Goal: Communication & Community: Answer question/provide support

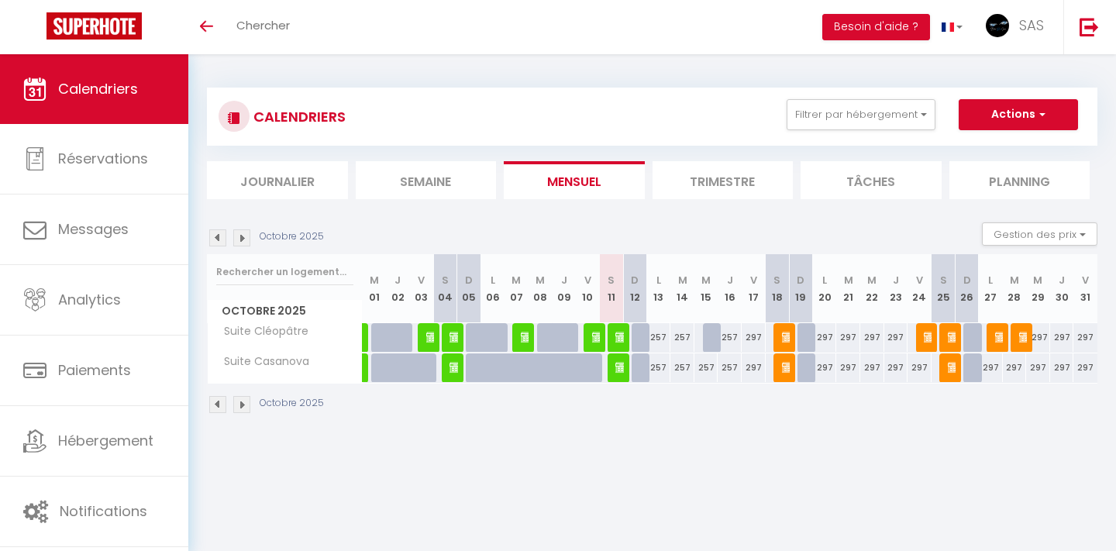
select select
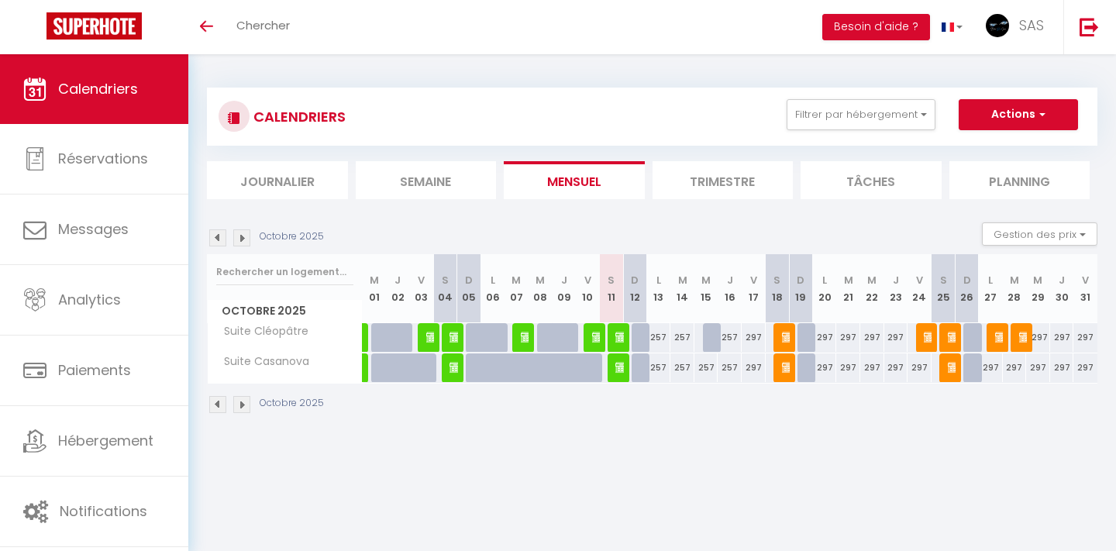
click at [618, 336] on img at bounding box center [621, 337] width 12 height 12
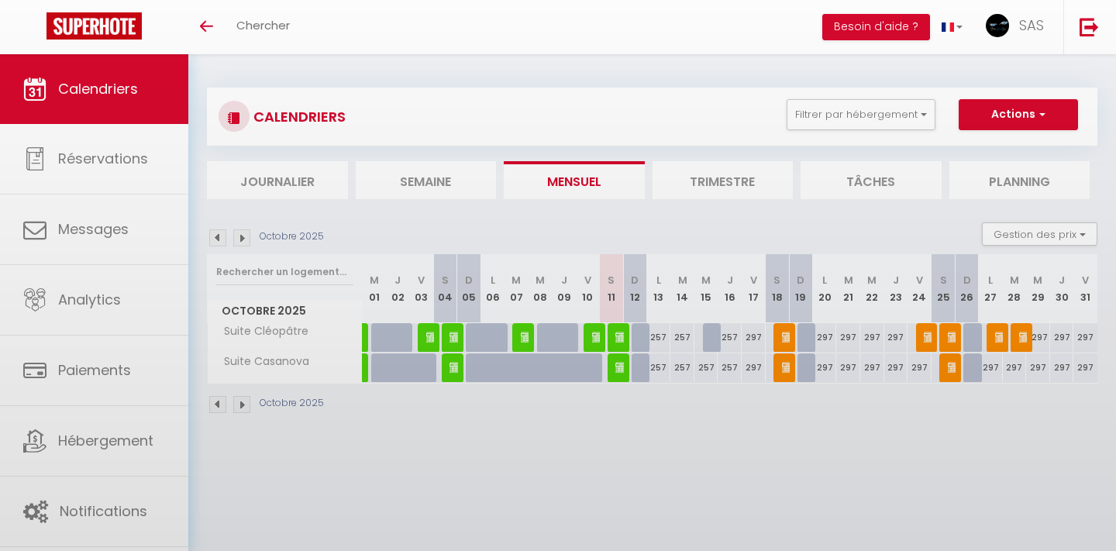
select select "OK"
select select "0"
select select "1"
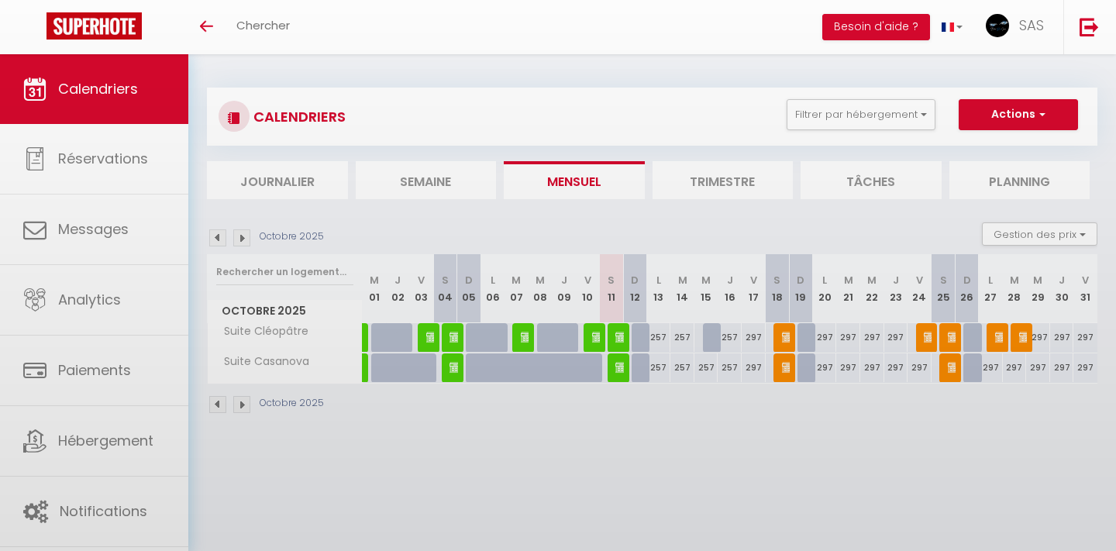
select select
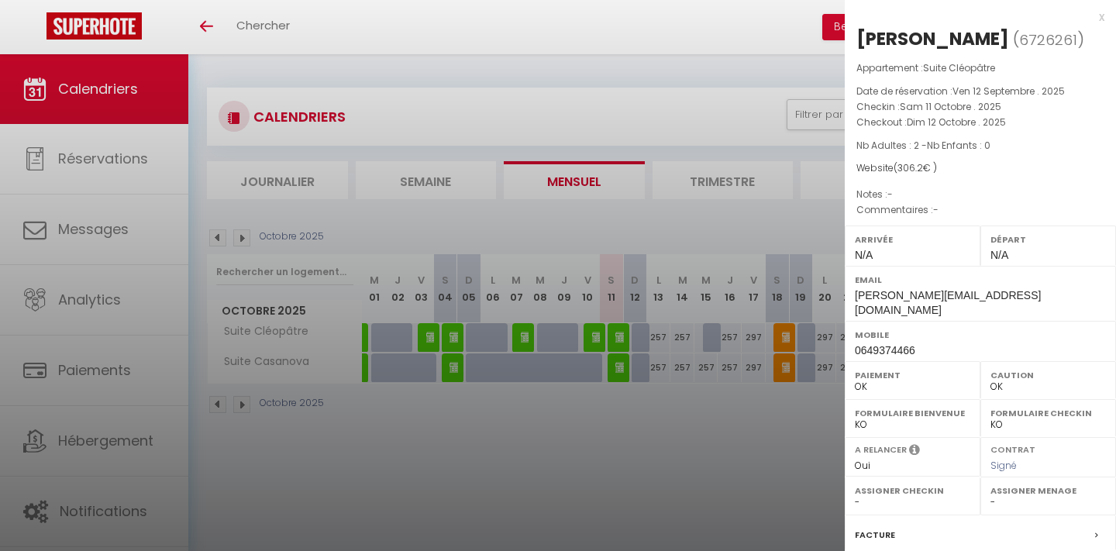
click at [657, 462] on div at bounding box center [558, 275] width 1116 height 551
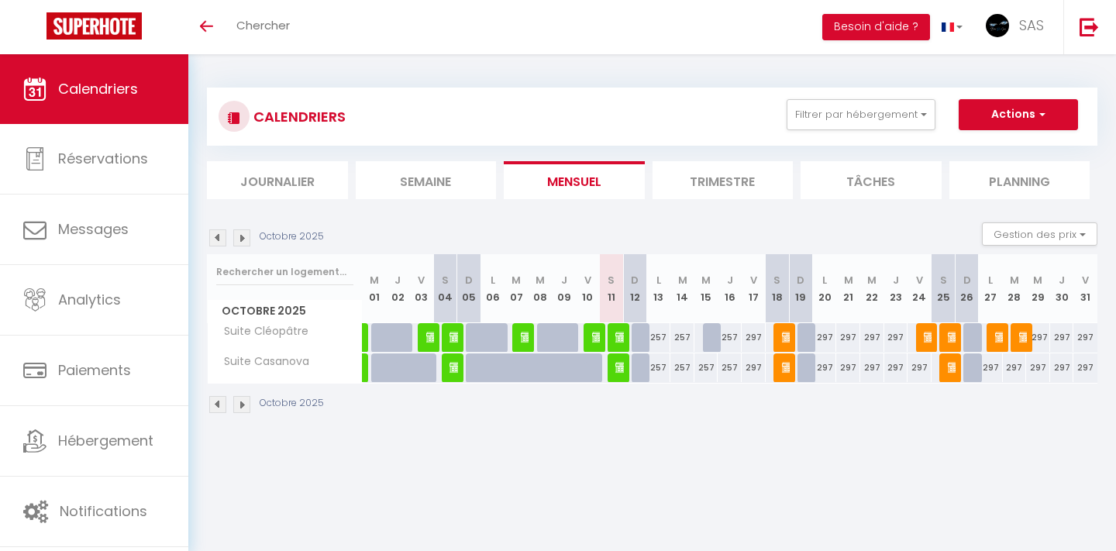
click at [619, 368] on img at bounding box center [621, 367] width 12 height 12
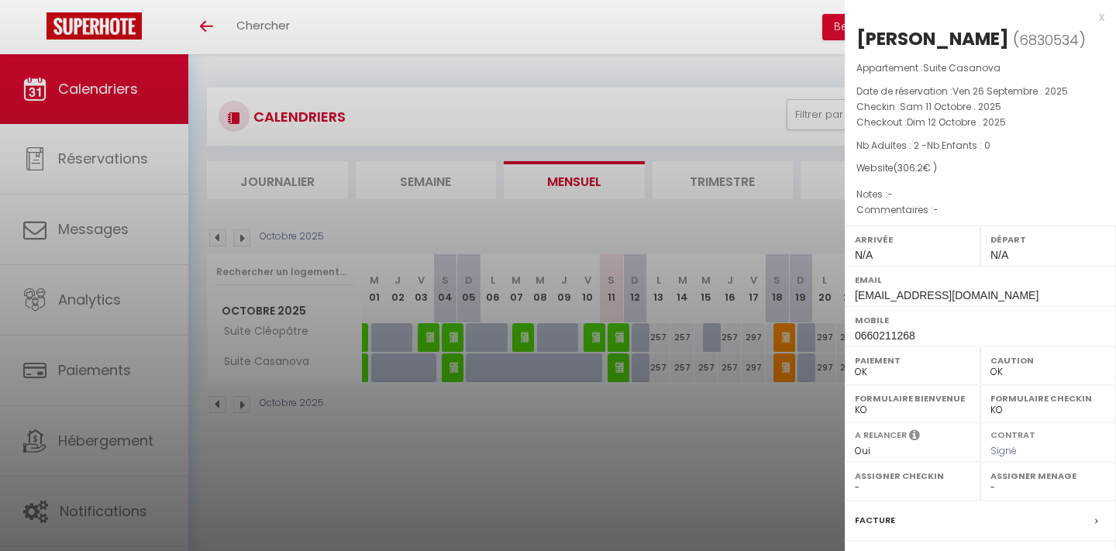
click at [610, 429] on div at bounding box center [558, 275] width 1116 height 551
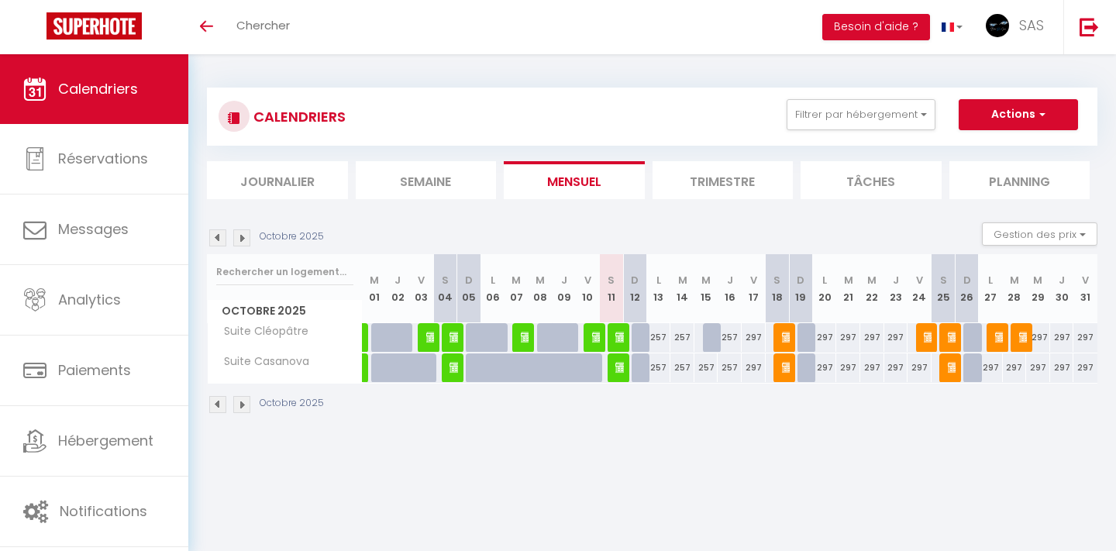
click at [622, 333] on img at bounding box center [621, 337] width 12 height 12
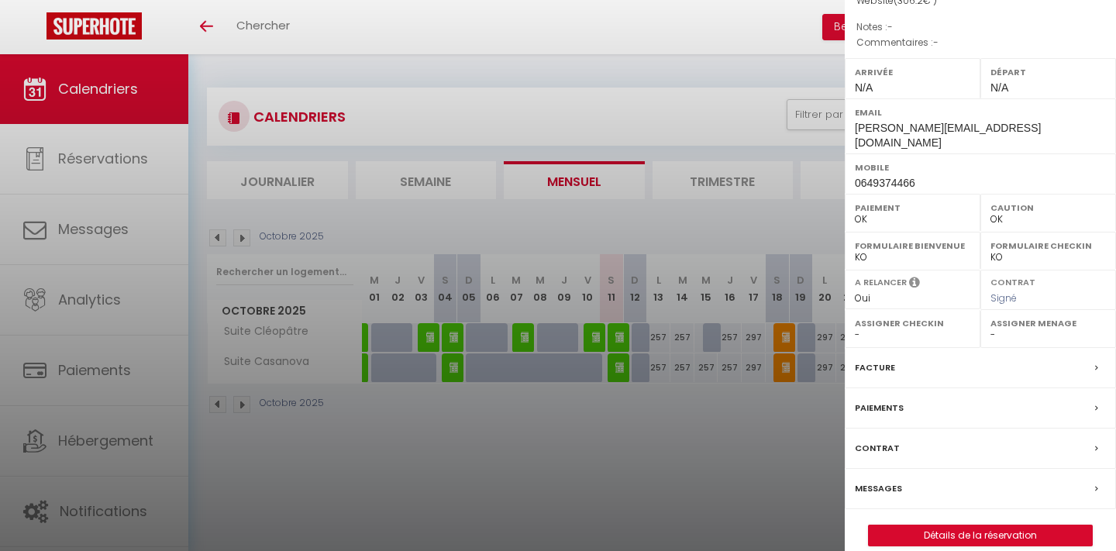
scroll to position [167, 0]
click at [873, 441] on label "Contrat" at bounding box center [877, 449] width 45 height 16
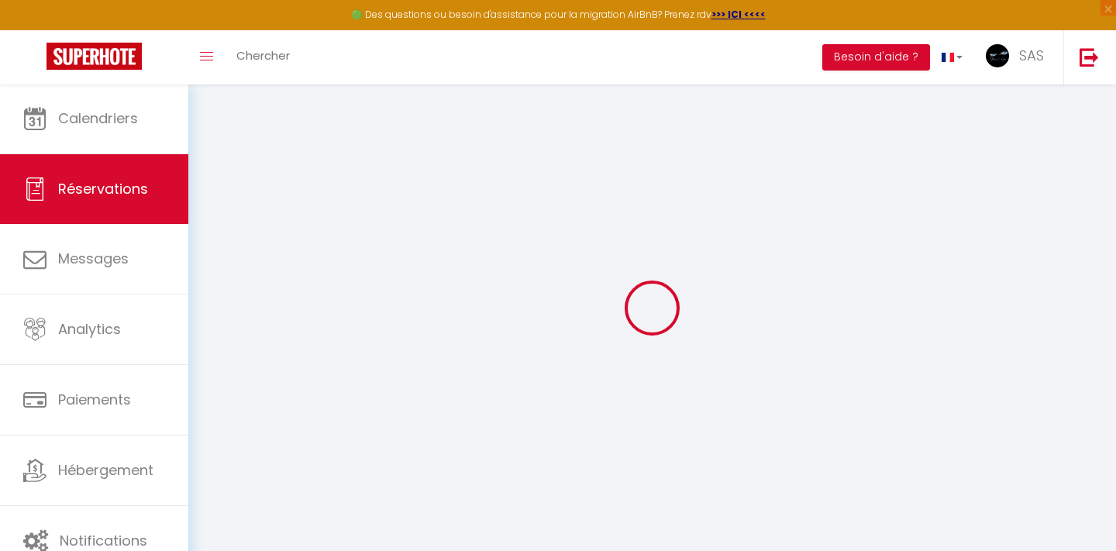
scroll to position [22, 0]
select select
checkbox input "false"
select select
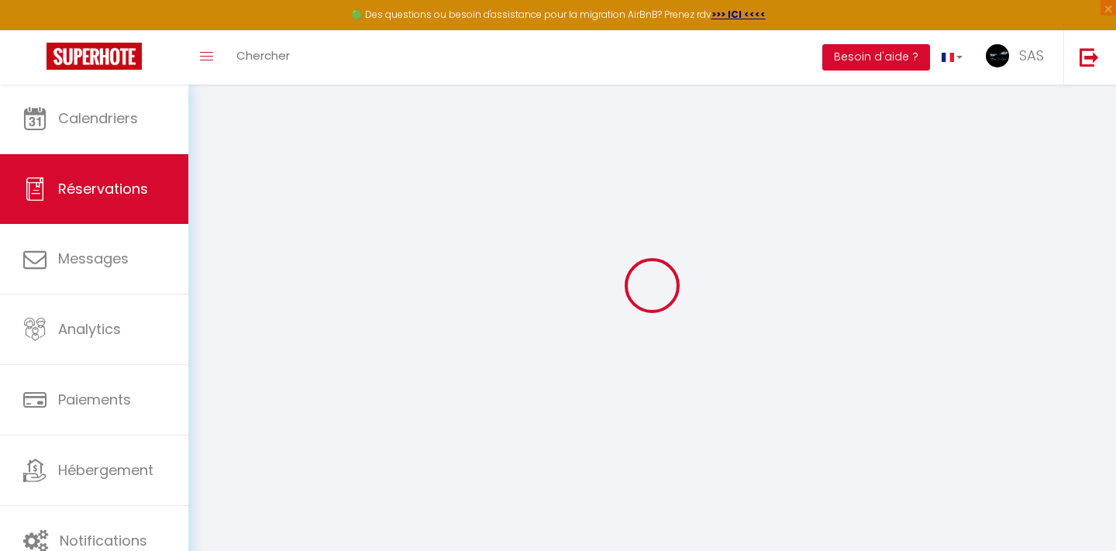
select select
checkbox input "false"
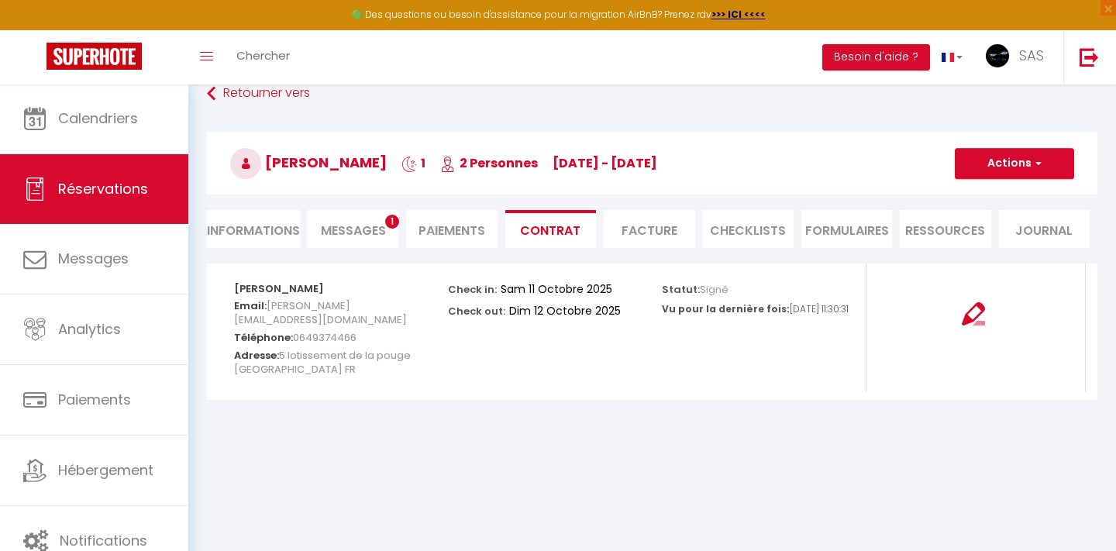
click at [408, 221] on li "Paiements" at bounding box center [451, 229] width 91 height 38
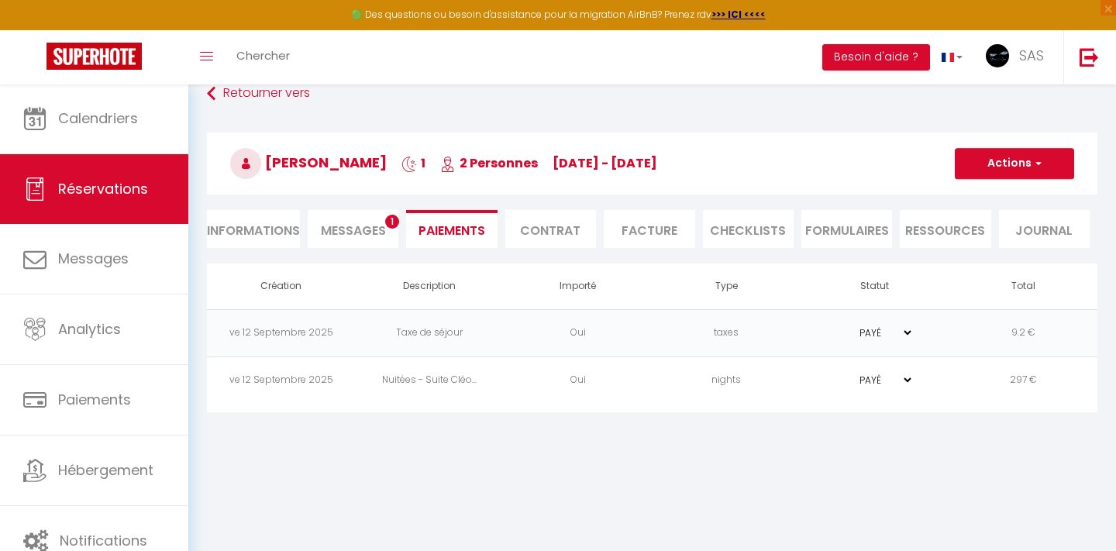
click at [387, 222] on span "1" at bounding box center [392, 222] width 14 height 14
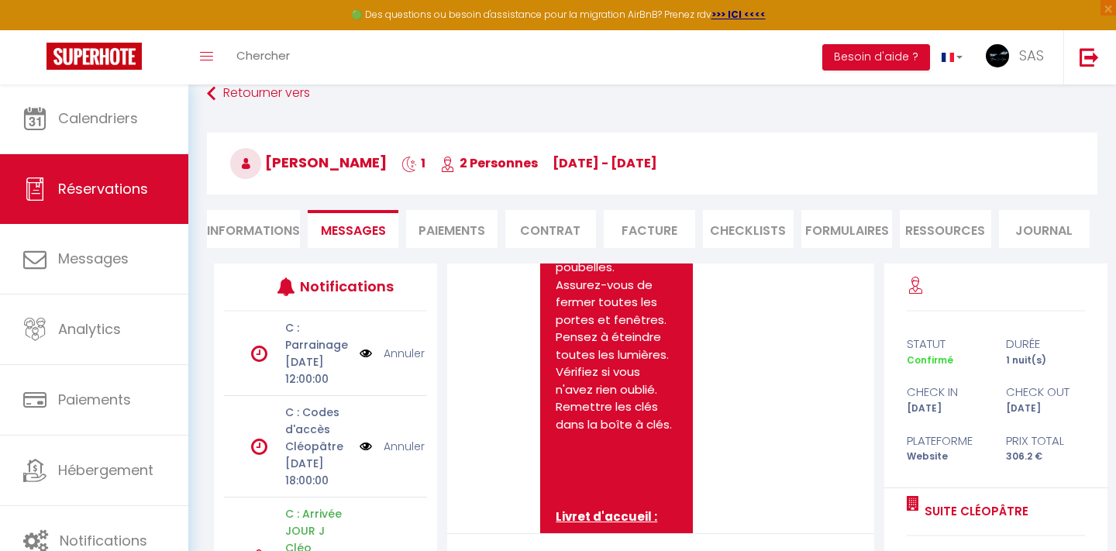
scroll to position [15708, 0]
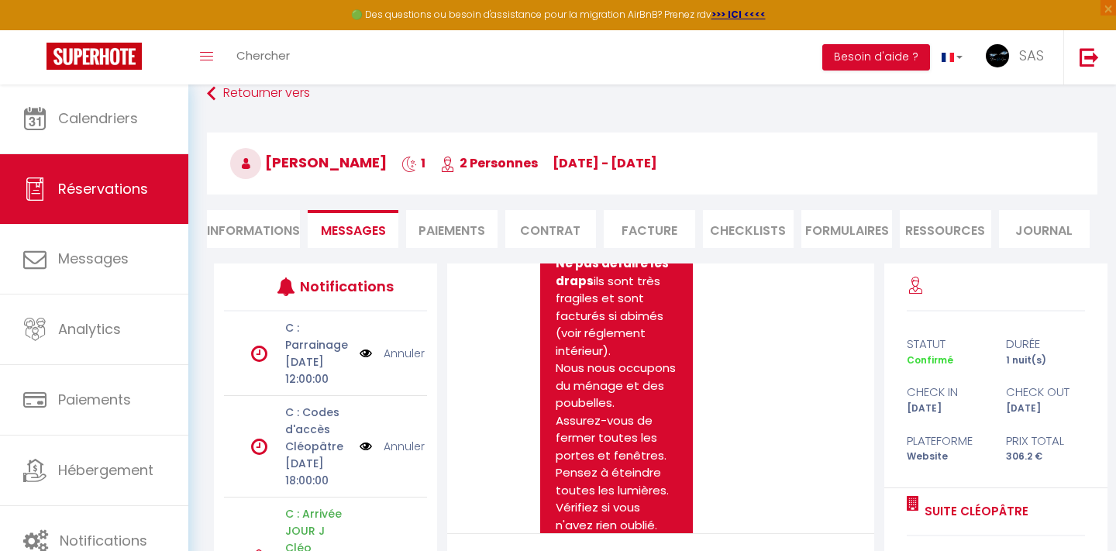
click at [456, 235] on li "Paiements" at bounding box center [451, 229] width 91 height 38
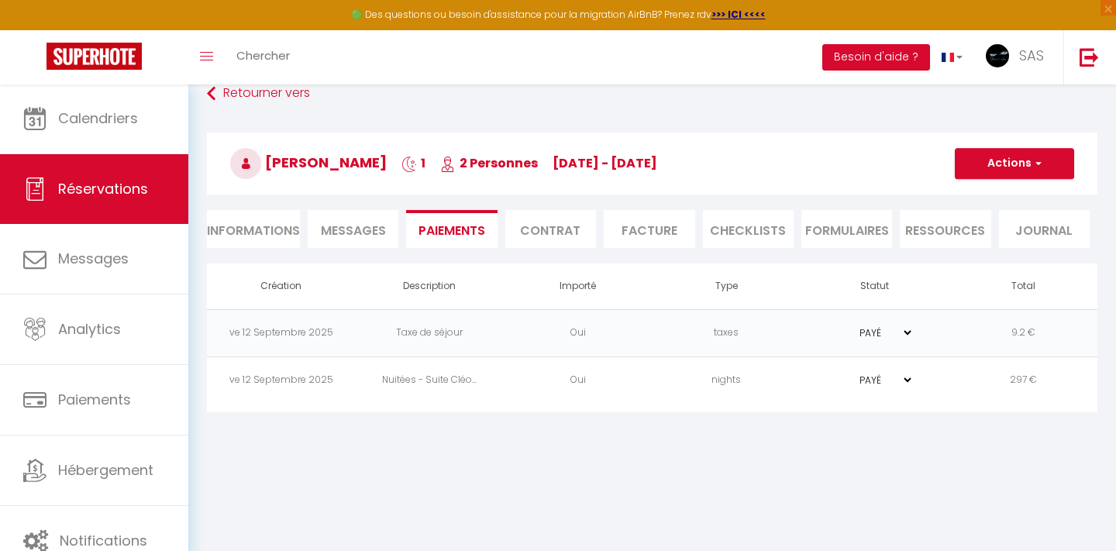
click at [366, 233] on span "Messages" at bounding box center [353, 231] width 65 height 18
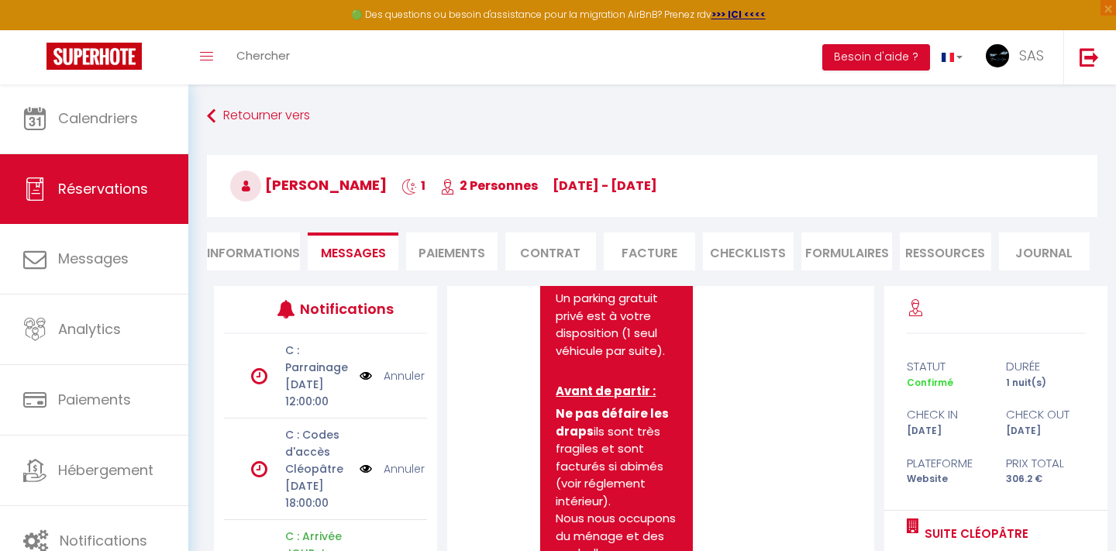
click at [536, 249] on li "Contrat" at bounding box center [550, 251] width 91 height 38
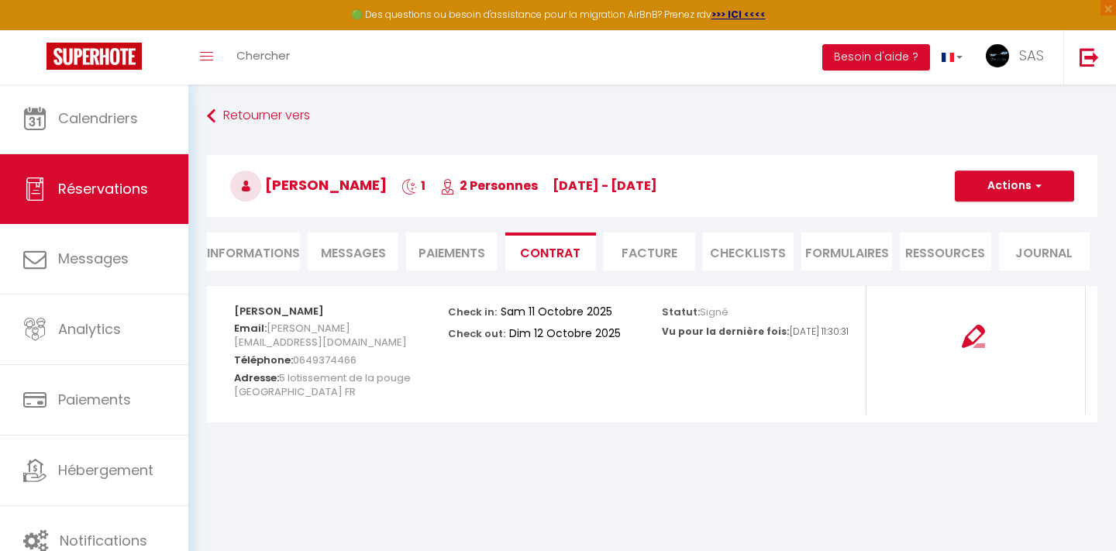
click at [1013, 178] on button "Actions" at bounding box center [1014, 185] width 119 height 31
click at [989, 218] on link "Voir le contrat" at bounding box center [1002, 220] width 130 height 20
click at [295, 125] on link "Retourner vers" at bounding box center [652, 116] width 890 height 28
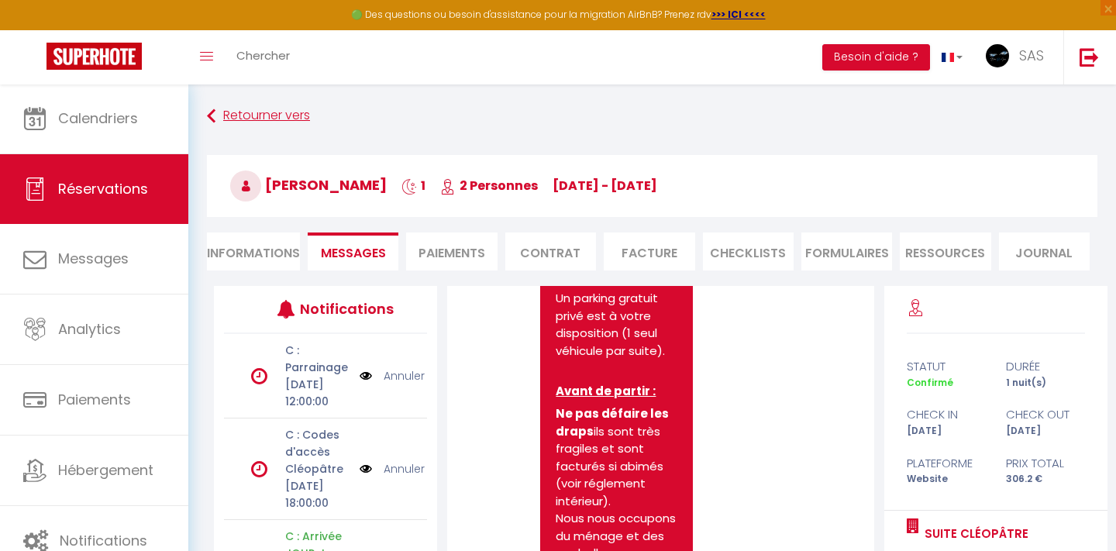
click at [260, 109] on link "Retourner vers" at bounding box center [652, 116] width 890 height 28
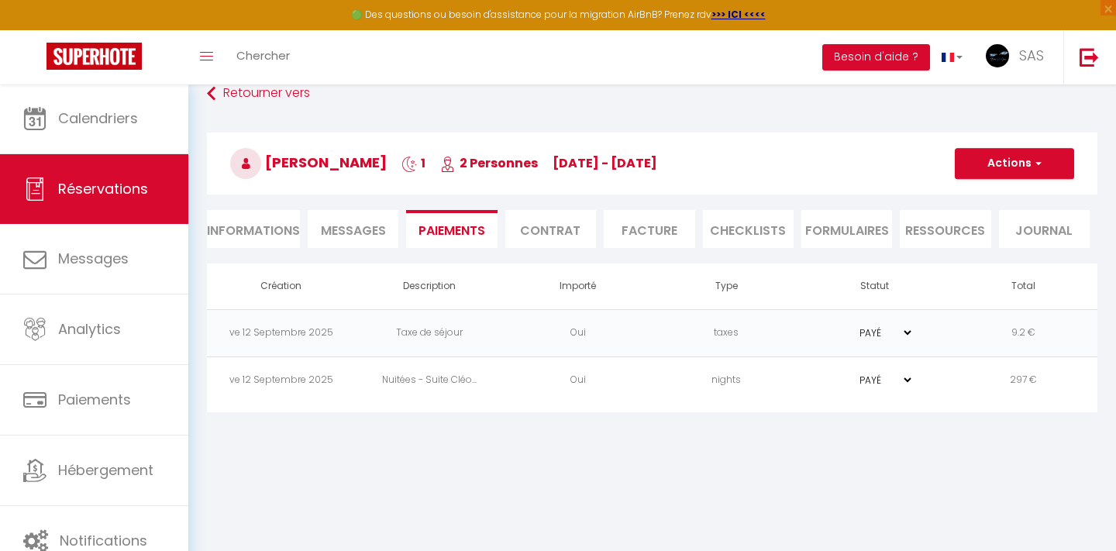
click at [91, 185] on span "Réservations" at bounding box center [103, 188] width 90 height 19
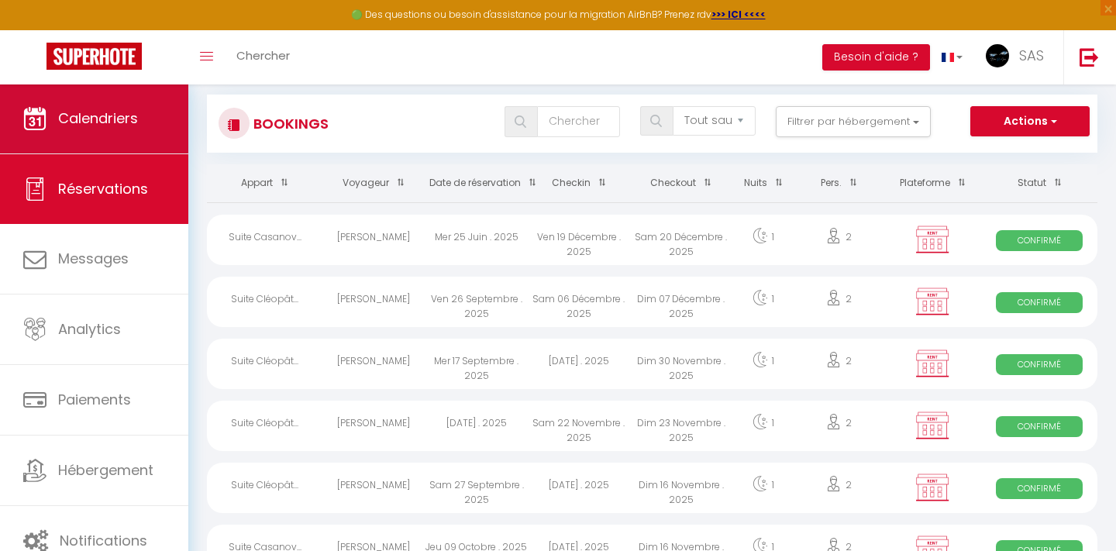
click at [108, 116] on span "Calendriers" at bounding box center [98, 117] width 80 height 19
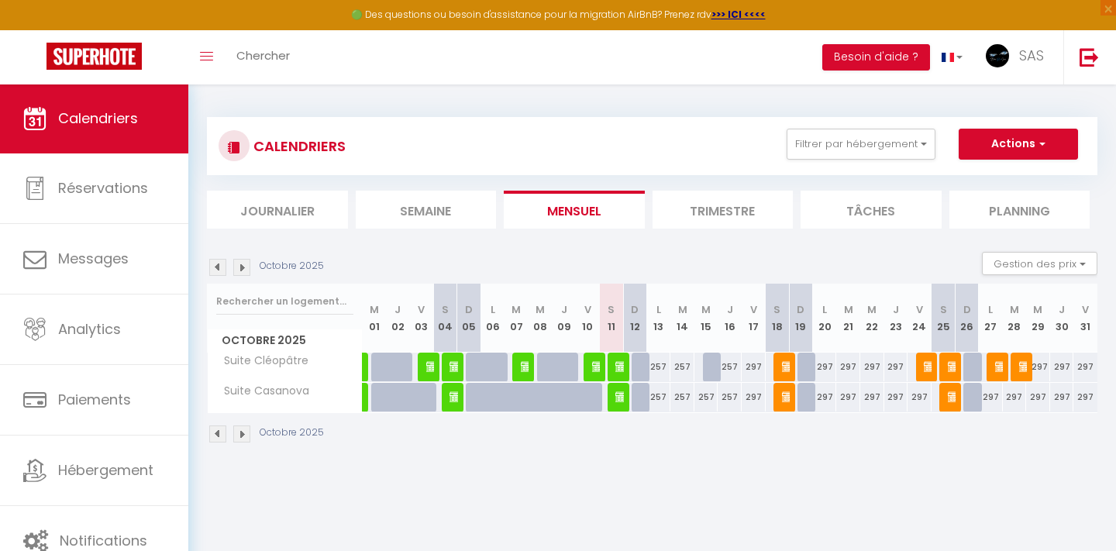
click at [784, 366] on img at bounding box center [788, 366] width 12 height 12
select select "OK"
select select "KO"
select select "0"
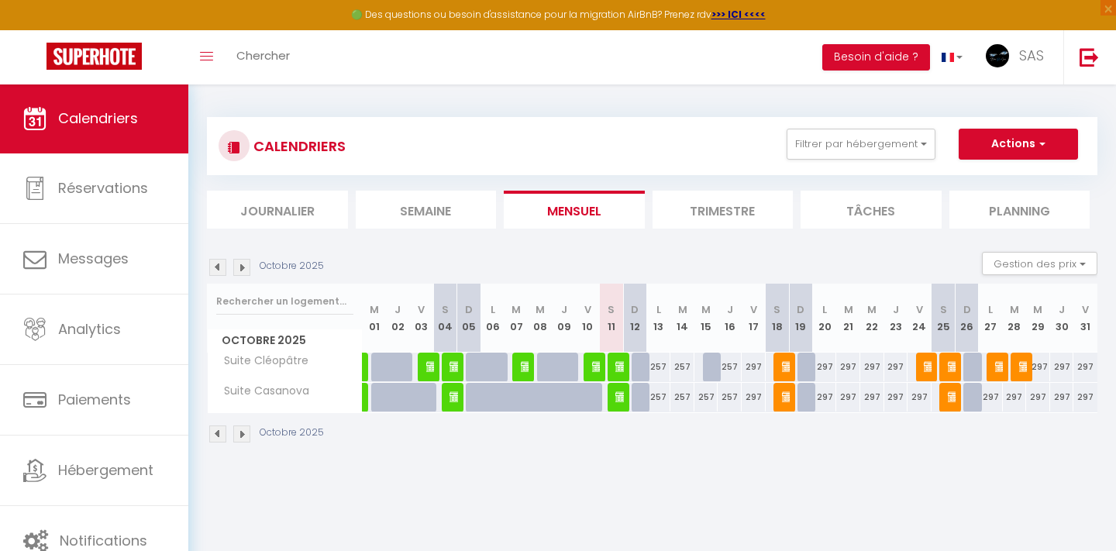
select select "1"
select select
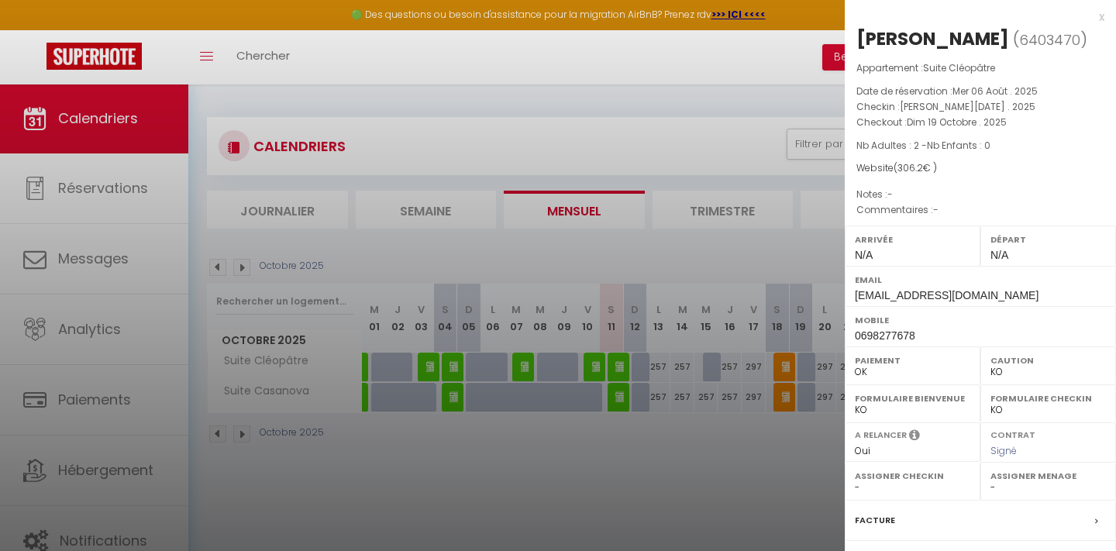
click at [724, 495] on div at bounding box center [558, 275] width 1116 height 551
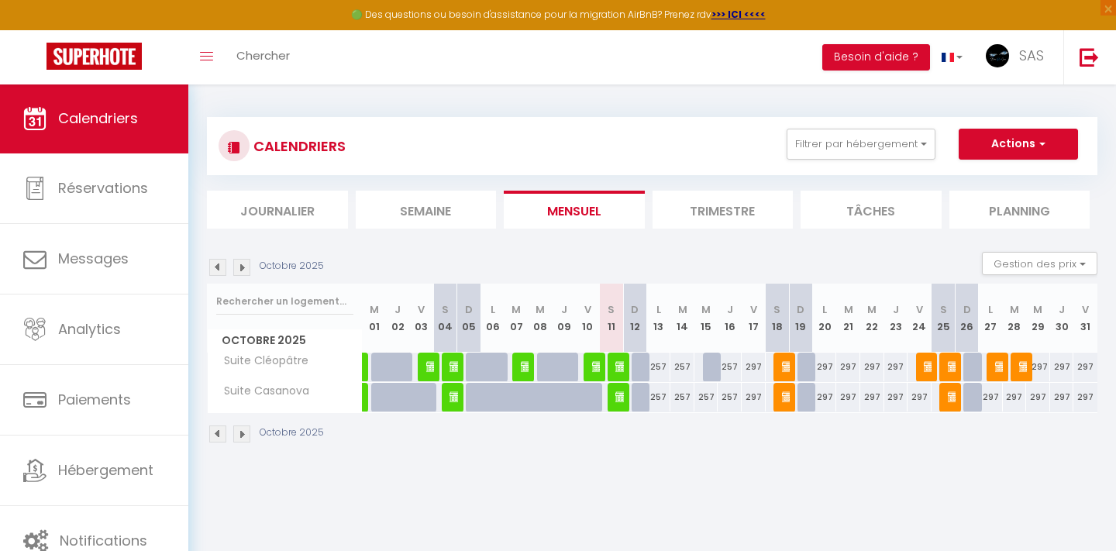
click at [786, 398] on img at bounding box center [788, 396] width 12 height 12
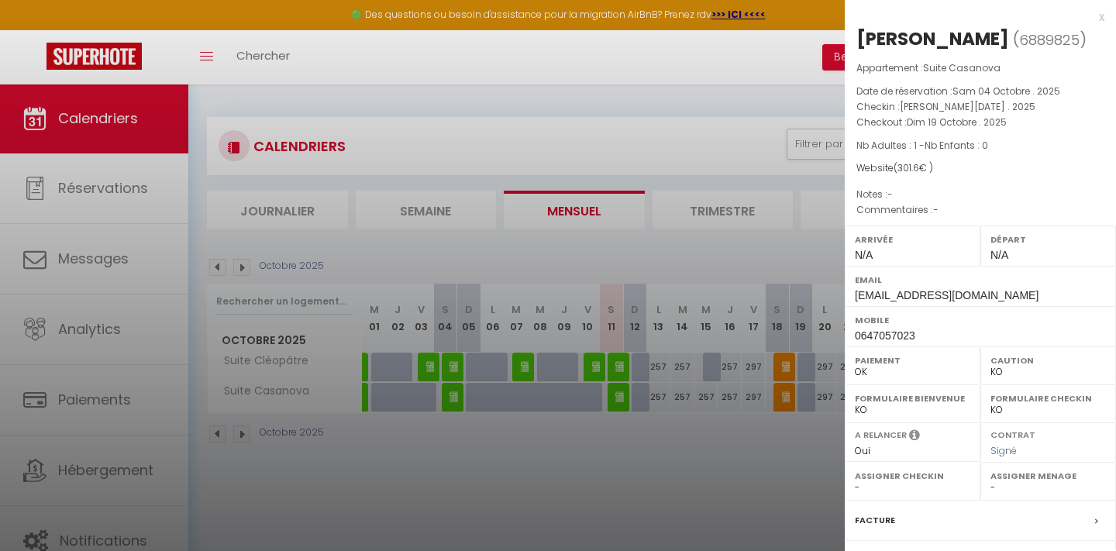
click at [768, 441] on div at bounding box center [558, 275] width 1116 height 551
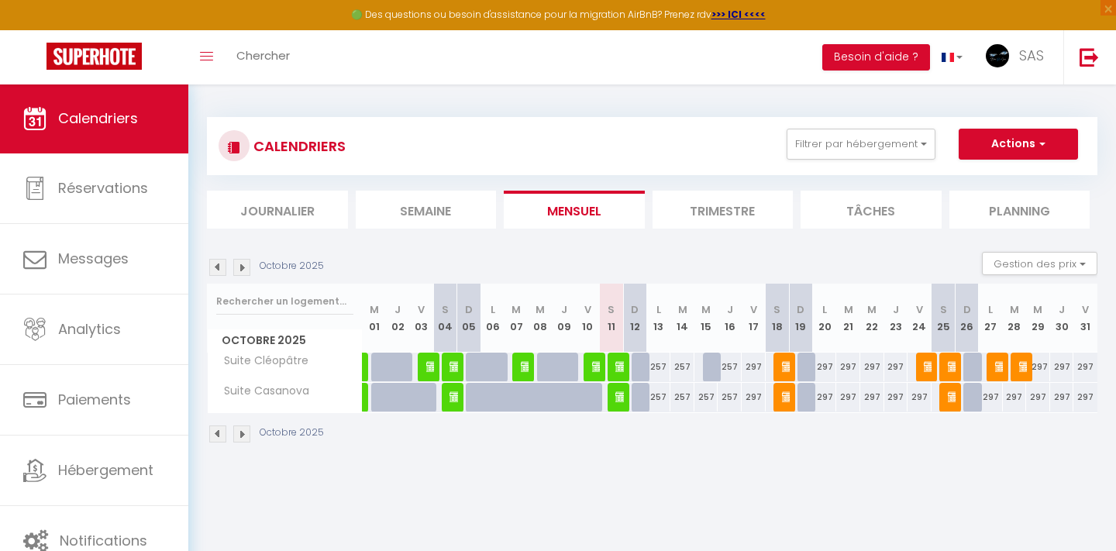
click at [928, 366] on img at bounding box center [930, 366] width 12 height 12
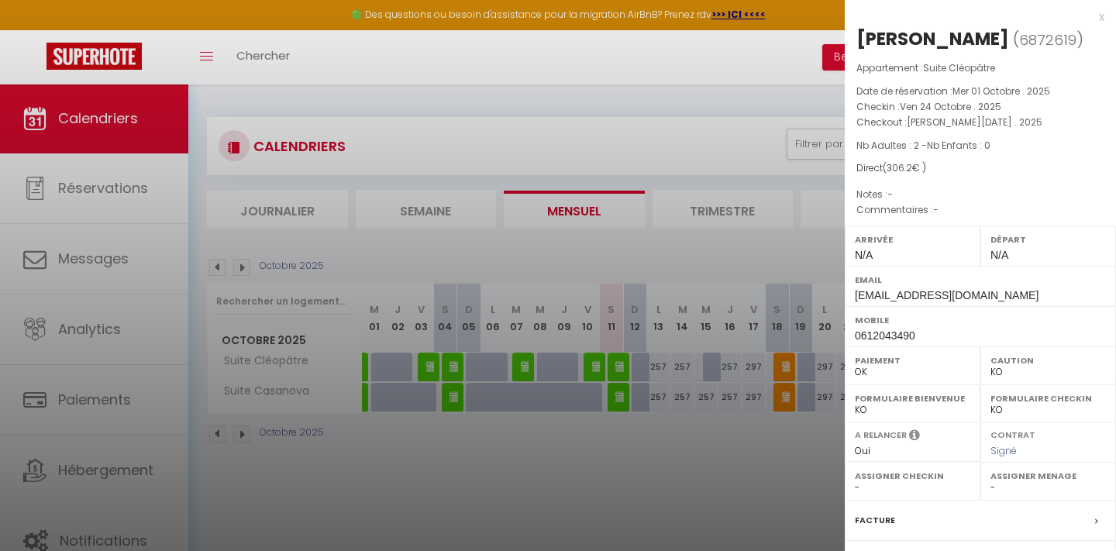
click at [811, 450] on div at bounding box center [558, 275] width 1116 height 551
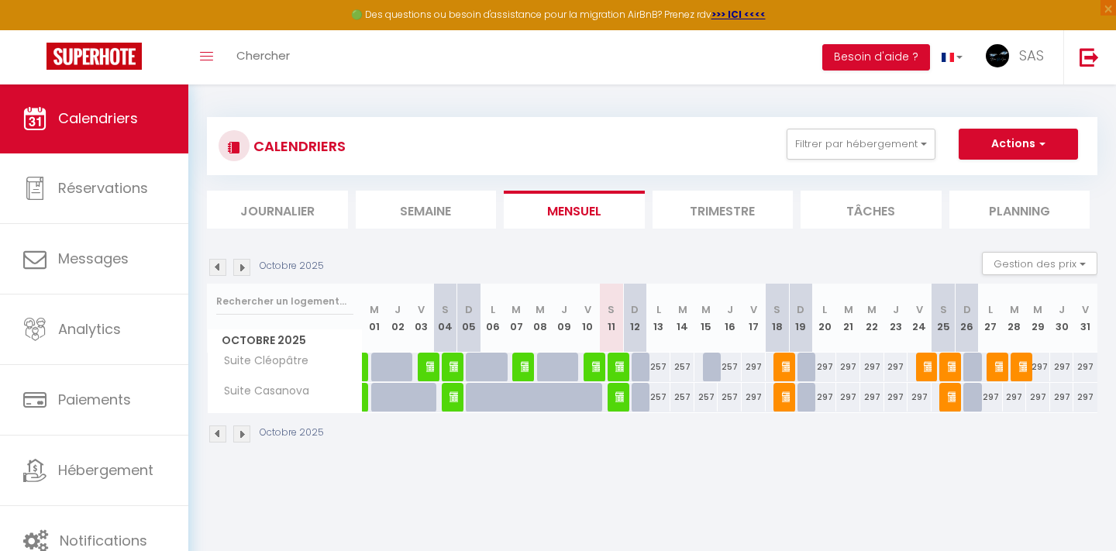
click at [948, 363] on img at bounding box center [954, 366] width 12 height 12
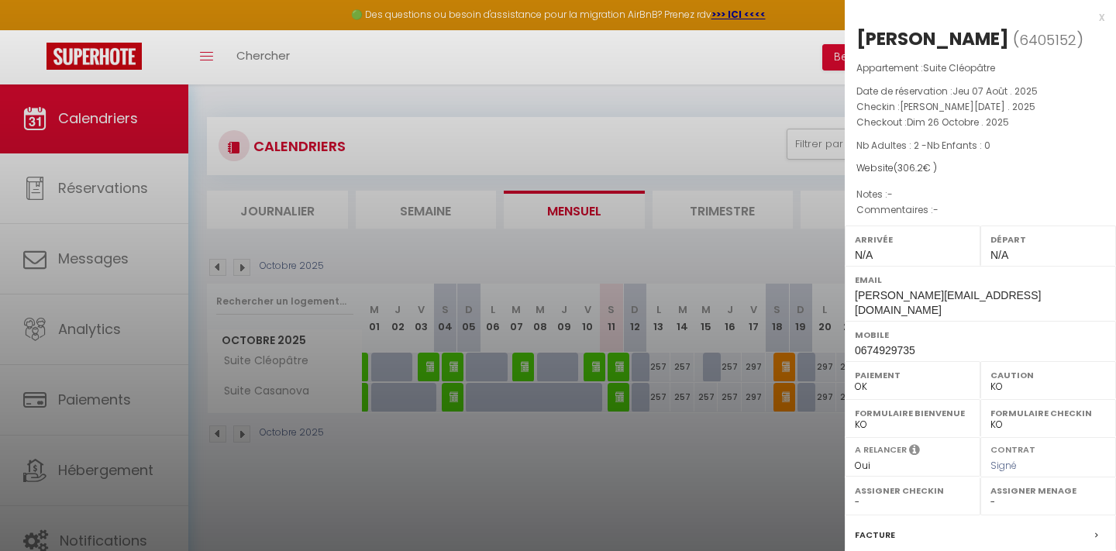
click at [775, 442] on div at bounding box center [558, 275] width 1116 height 551
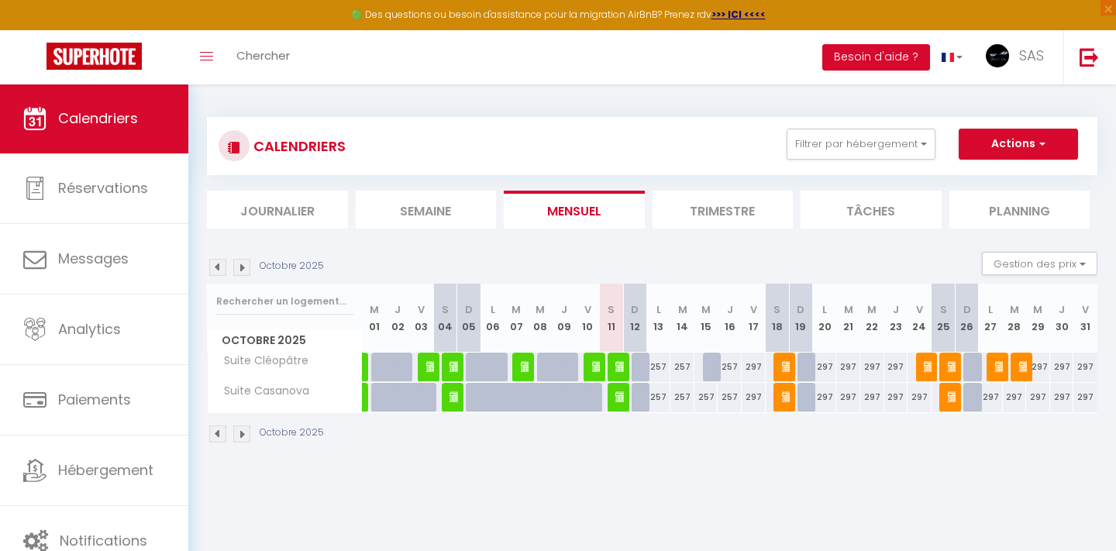
click at [950, 395] on img at bounding box center [954, 396] width 12 height 12
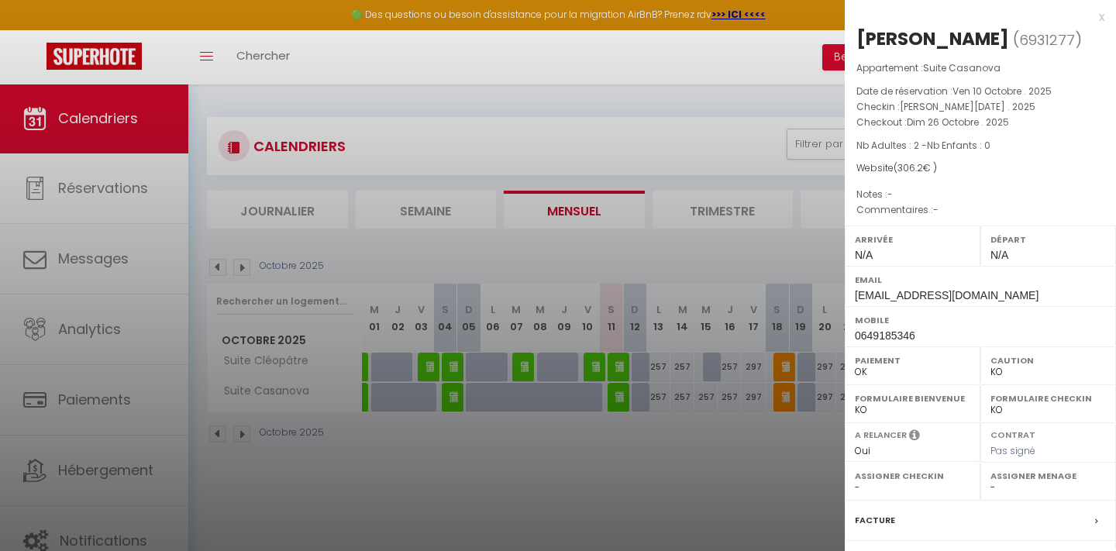
click at [769, 465] on div at bounding box center [558, 275] width 1116 height 551
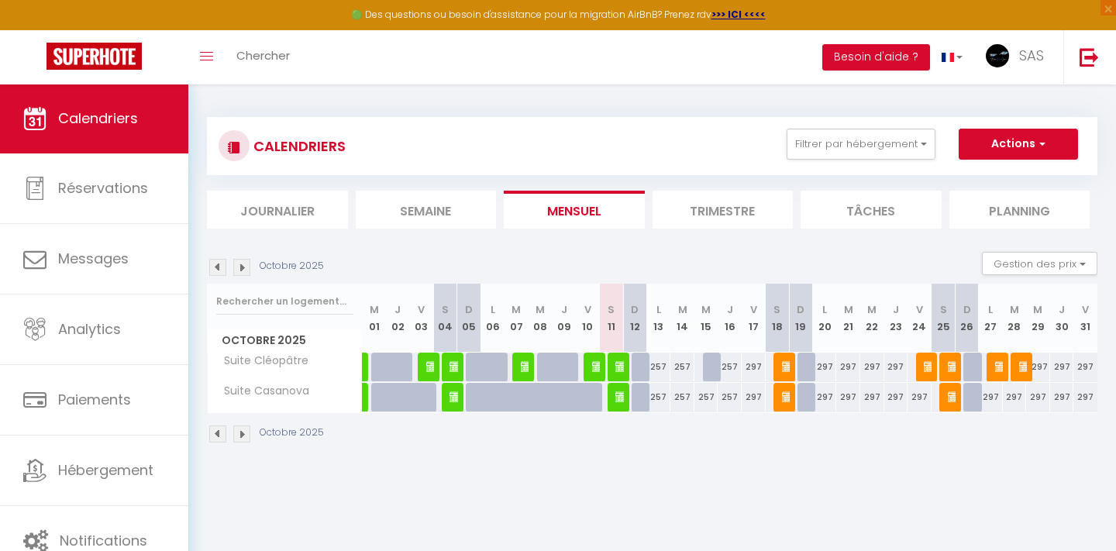
click at [996, 365] on img at bounding box center [1001, 366] width 12 height 12
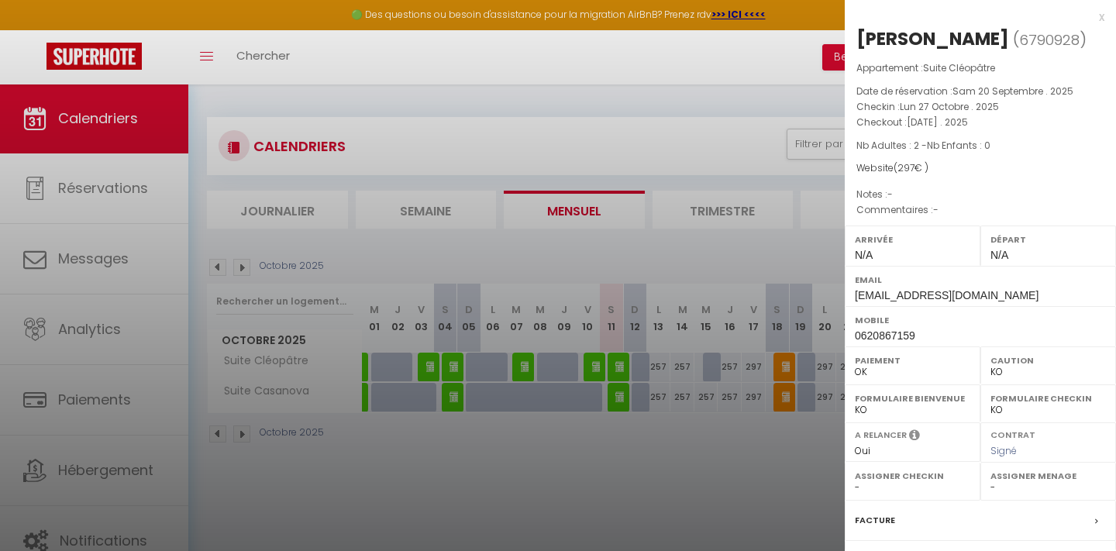
click at [751, 450] on div at bounding box center [558, 275] width 1116 height 551
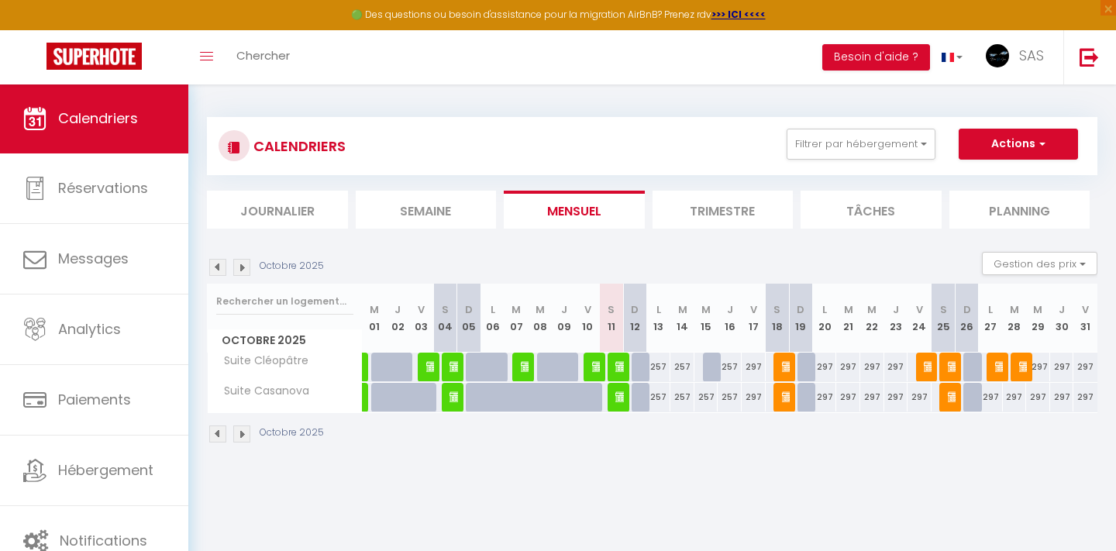
click at [1022, 360] on img at bounding box center [1025, 366] width 12 height 12
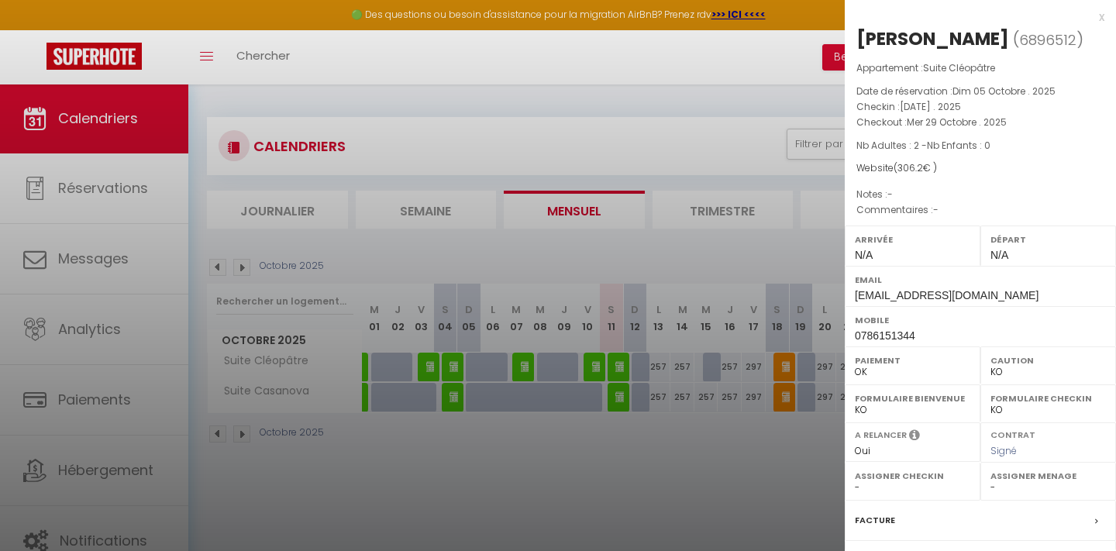
click at [697, 470] on div at bounding box center [558, 275] width 1116 height 551
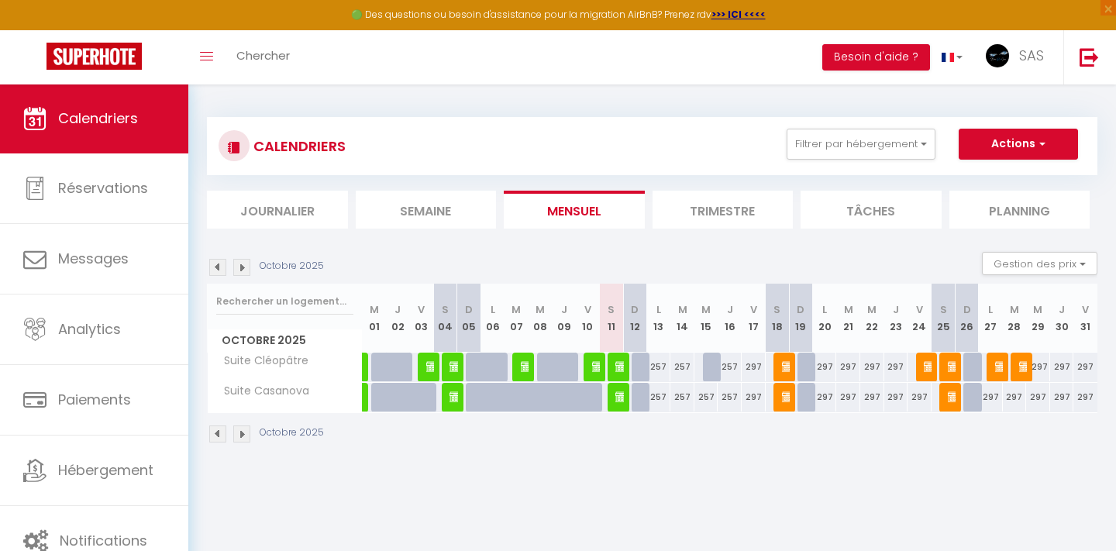
click at [953, 397] on img at bounding box center [954, 396] width 12 height 12
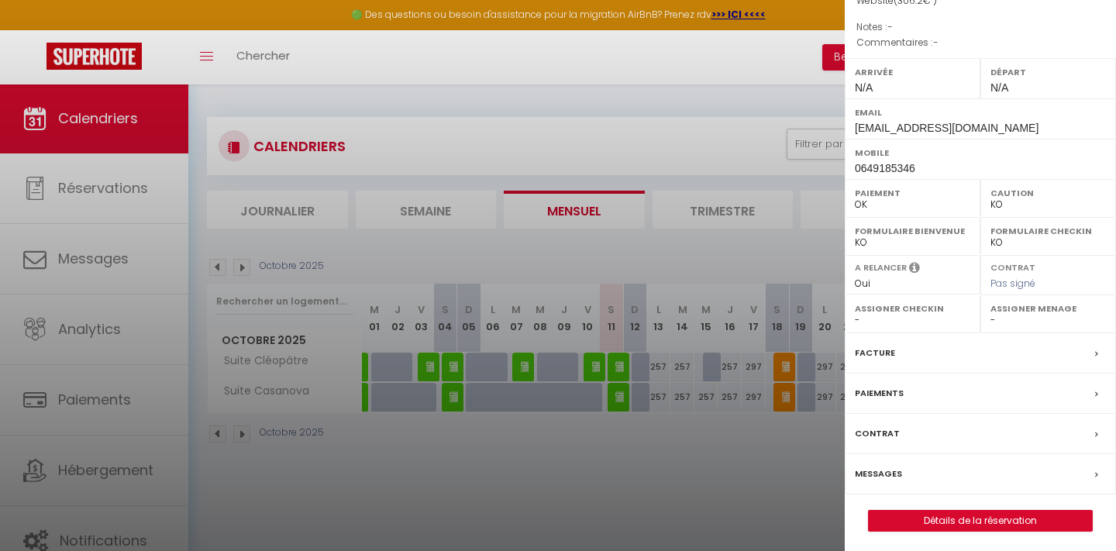
scroll to position [167, 0]
click at [960, 520] on link "Détails de la réservation" at bounding box center [980, 521] width 223 height 20
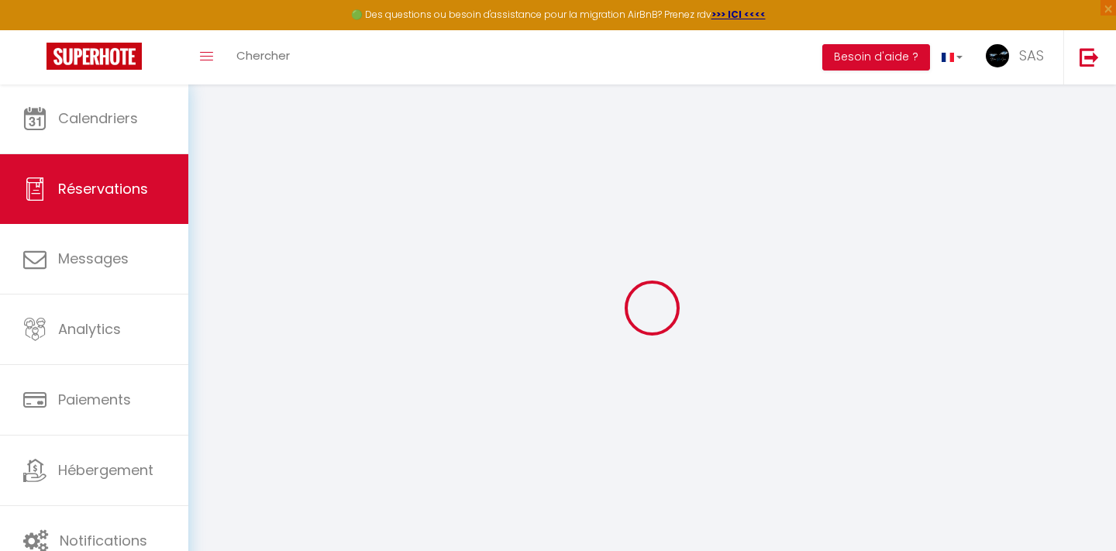
type input "Pierre"
type input "Guyonnet"
type input "Pierre.guyonnet@sondefor.fr"
type input "0649185346"
type input "86340"
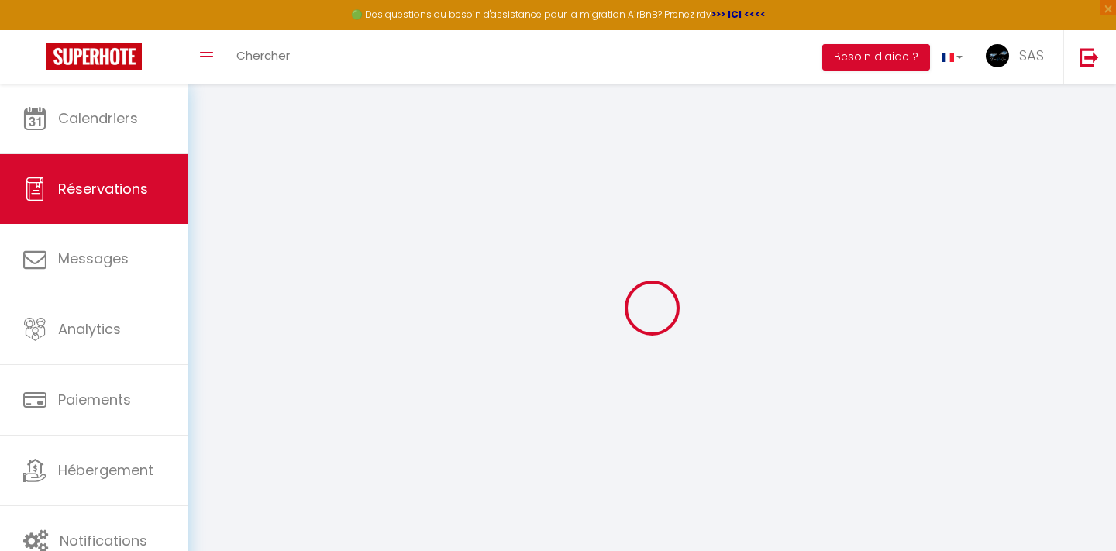
type input "59 route du pinier"
type input "Nouaillé maupertuis"
select select "FR"
select select "27917"
select select "1"
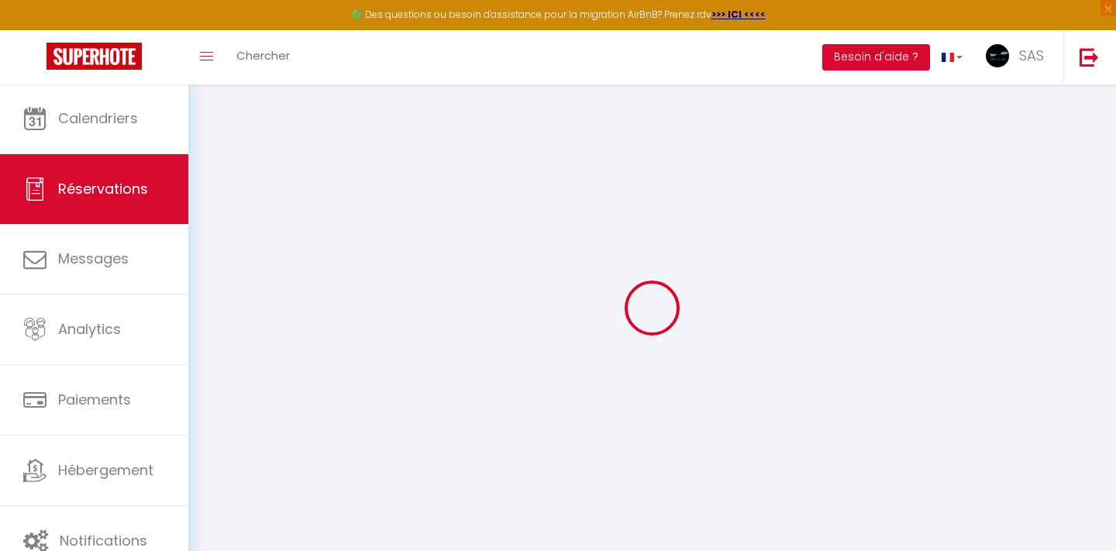
type input "Sam 25 Octobre 2025"
select select
type input "Dim 26 Octobre 2025"
select select
type input "2"
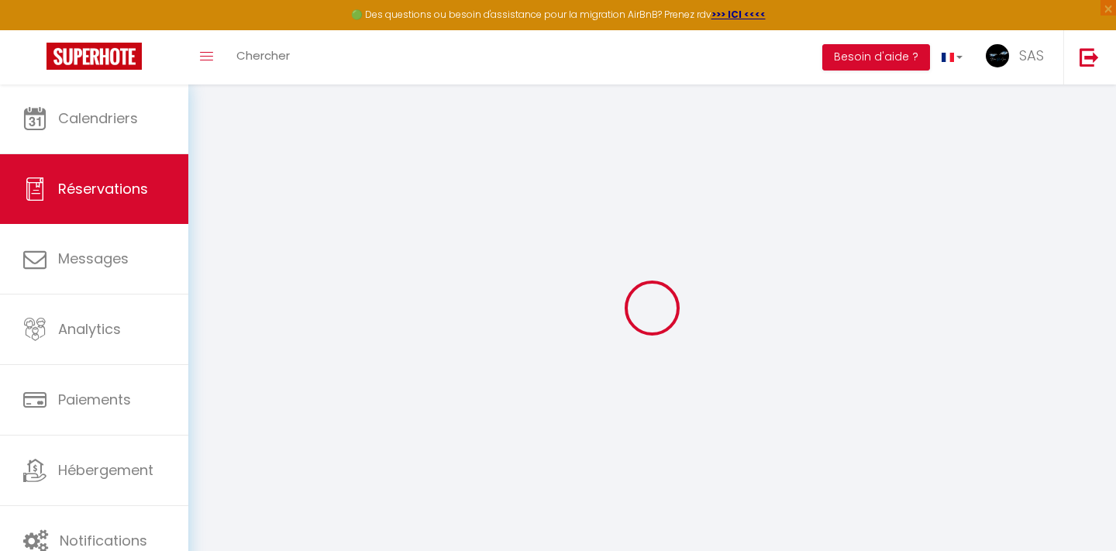
select select "10"
select select
type input "297"
checkbox input "false"
type input "0"
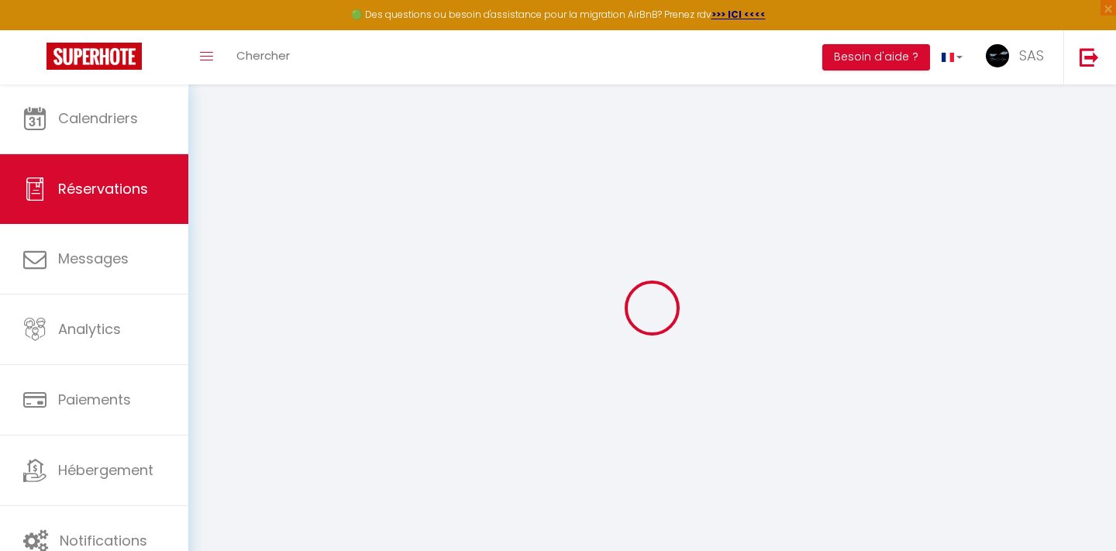
select select "69"
type input "0"
select select
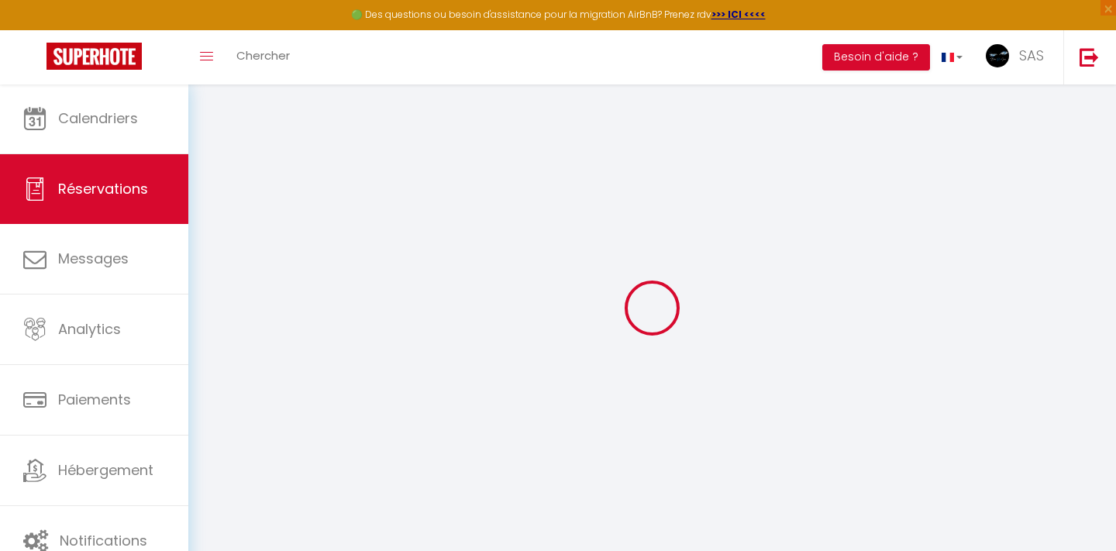
select select
select select "12"
select select "14"
checkbox input "false"
select select
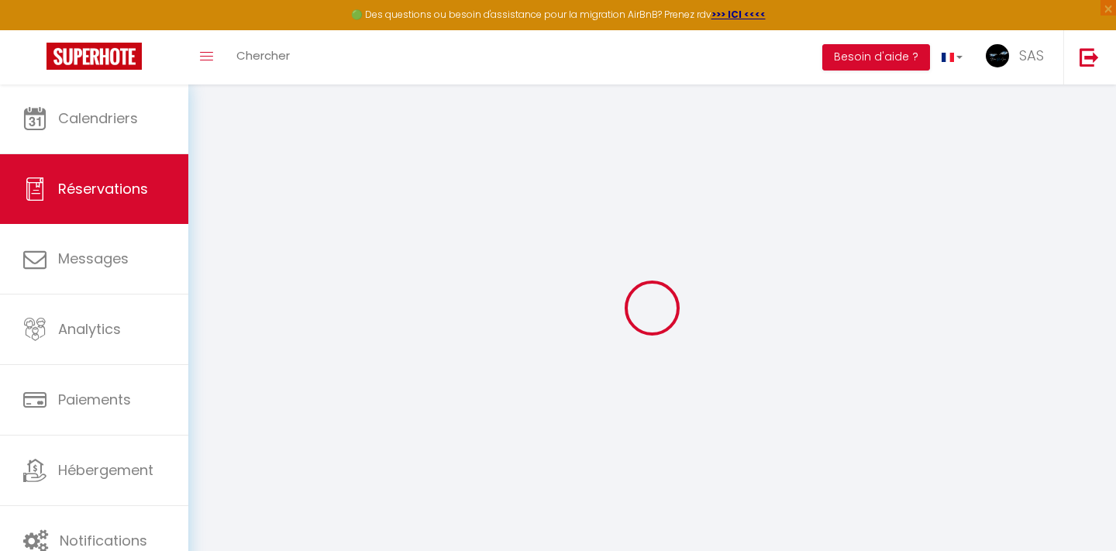
select select
checkbox input "false"
select select
checkbox input "false"
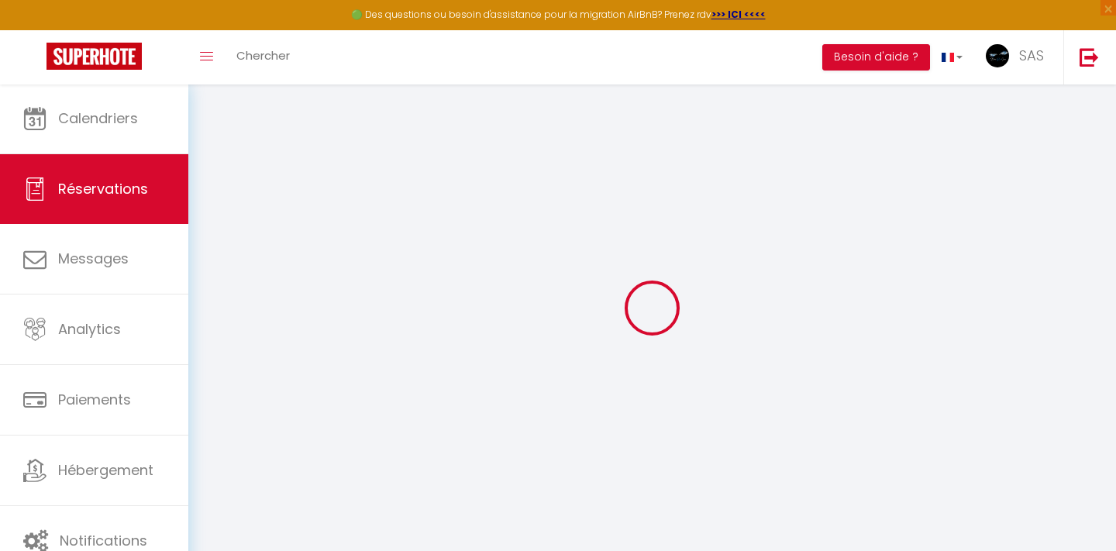
type input "9.2"
select select
checkbox input "false"
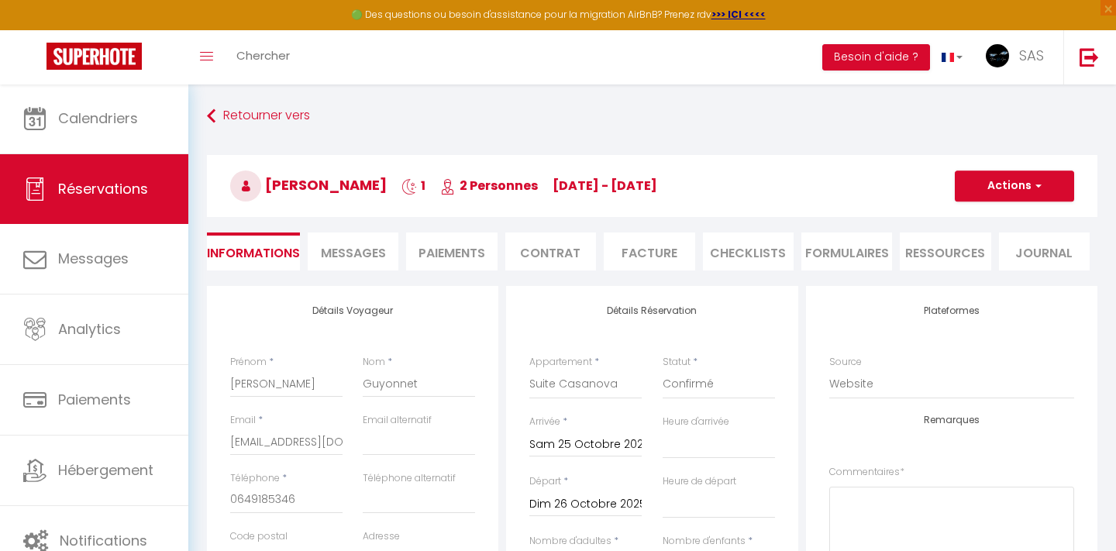
select select
checkbox input "false"
click at [562, 253] on li "Contrat" at bounding box center [550, 251] width 91 height 38
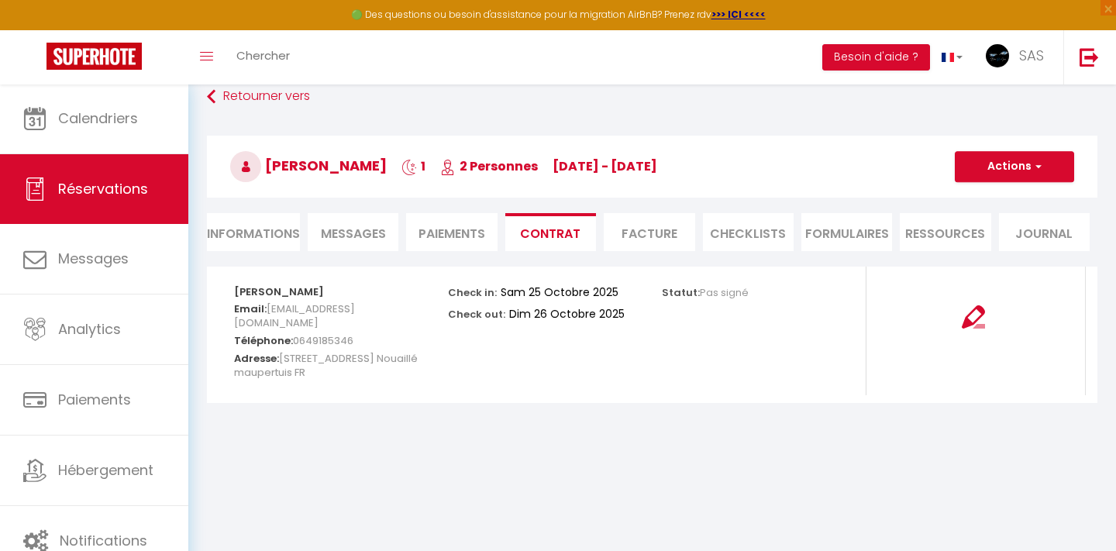
scroll to position [31, 0]
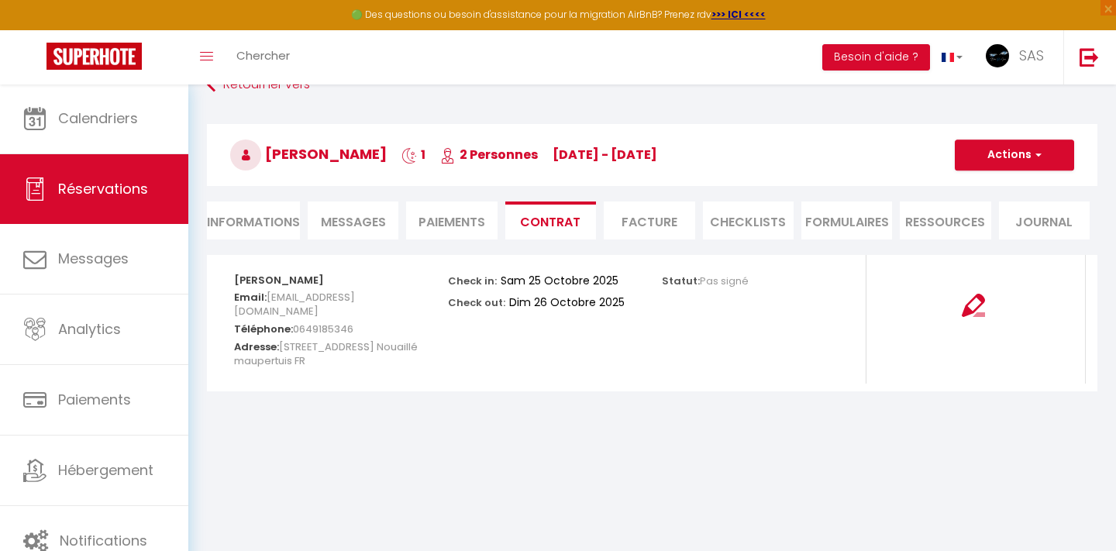
click at [1021, 149] on button "Actions" at bounding box center [1014, 154] width 119 height 31
click at [978, 228] on link "Copier le lien" at bounding box center [1002, 229] width 130 height 20
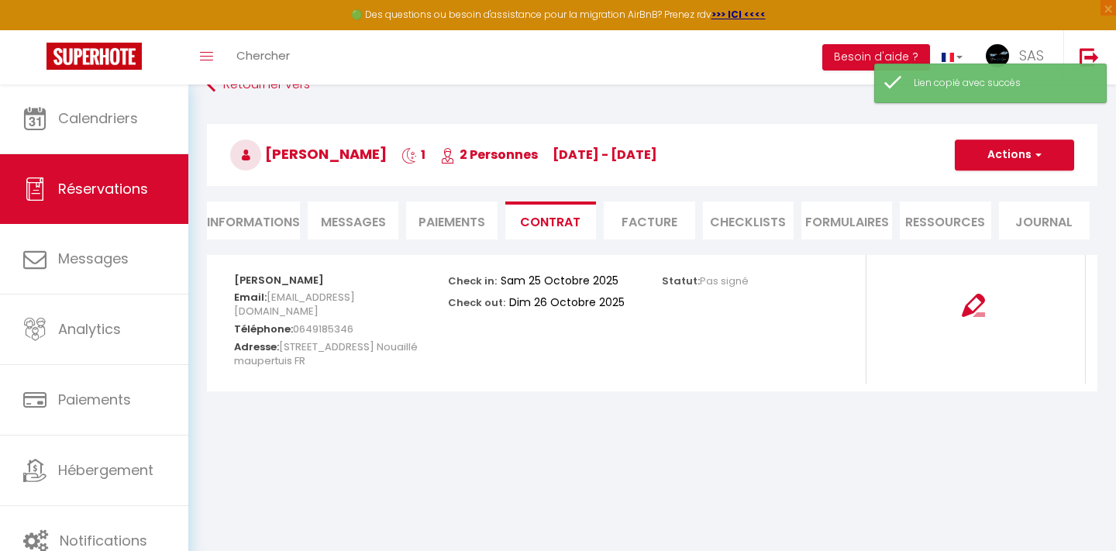
click at [359, 222] on span "Messages" at bounding box center [353, 222] width 65 height 18
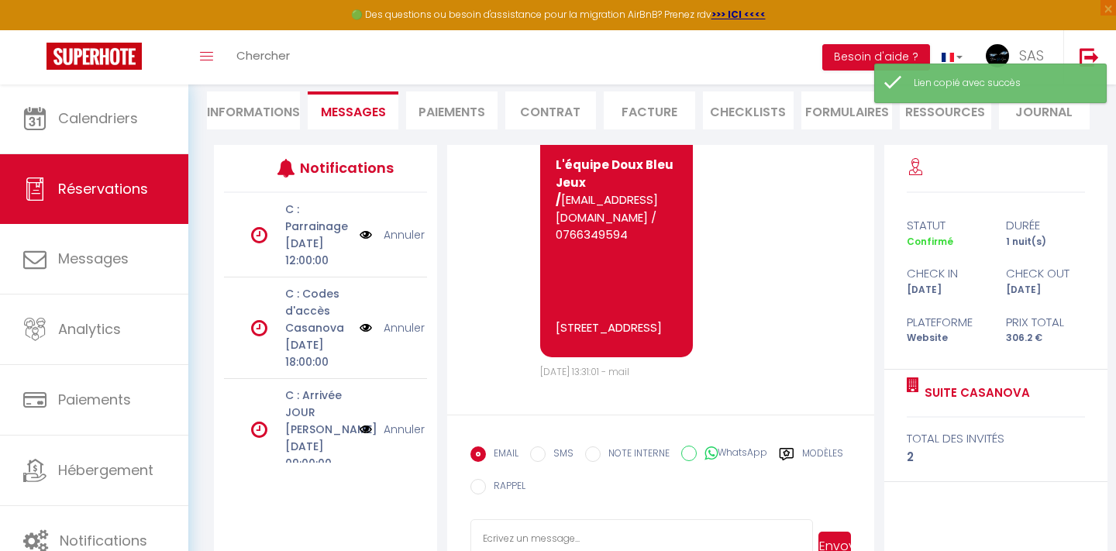
scroll to position [166, 0]
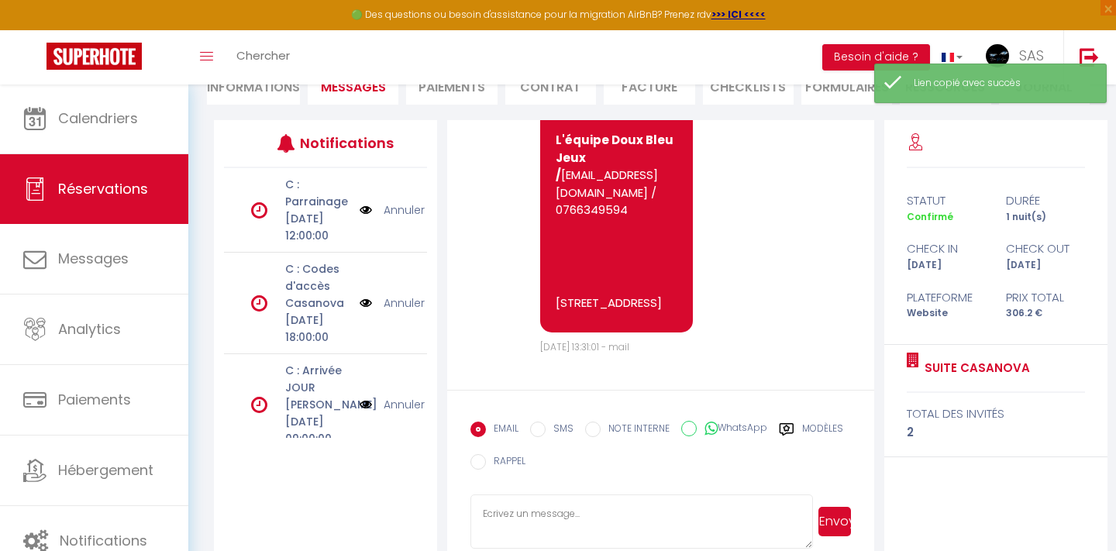
click at [530, 525] on textarea at bounding box center [641, 521] width 342 height 54
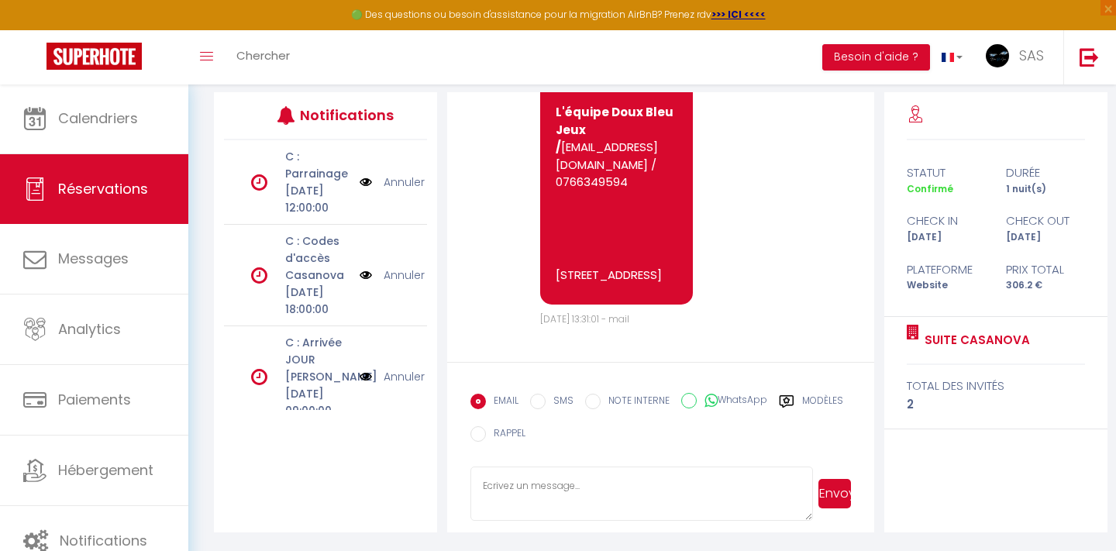
scroll to position [194, 0]
paste textarea "https://superhote.com/applink/booking/YUTbFxOUB0/contract"
click at [488, 507] on textarea "Bonjour Pierre, n'oubliez pas de signer en ligne le contrat de location : https…" at bounding box center [641, 493] width 342 height 54
click at [531, 504] on textarea "Bonjour Pierre, n'oubliez pas de signer en ligne le contrat de location : https…" at bounding box center [641, 493] width 342 height 54
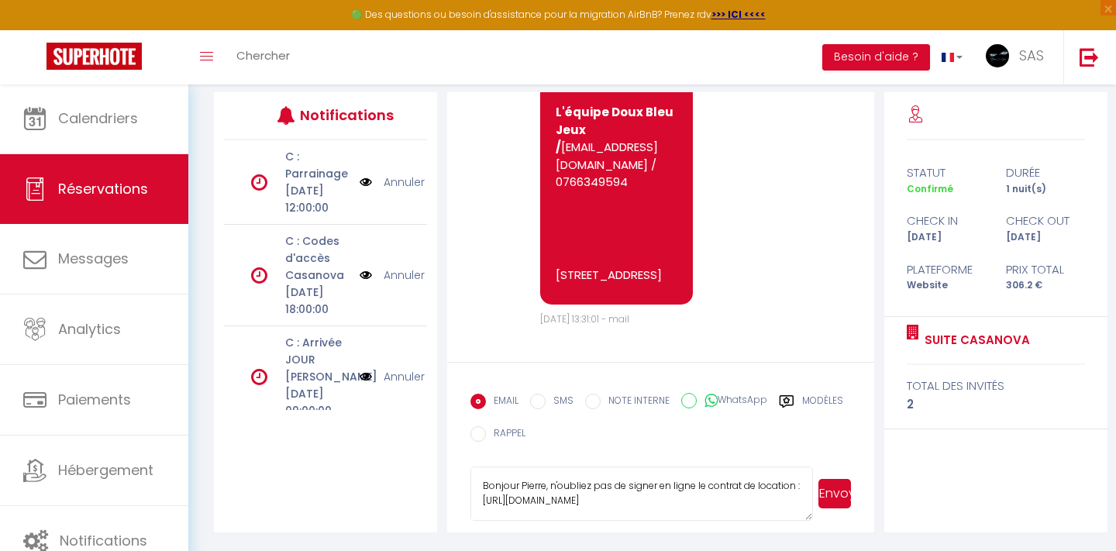
scroll to position [0, 0]
click at [550, 484] on textarea "Bonjour Pierre, n'oubliez pas de signer en ligne le contrat de location : https…" at bounding box center [641, 493] width 342 height 54
type textarea "Bonjour Pierre, n'oubliez pas de signer en ligne le contrat de location : https…"
click at [831, 494] on button "Envoyer" at bounding box center [834, 493] width 33 height 29
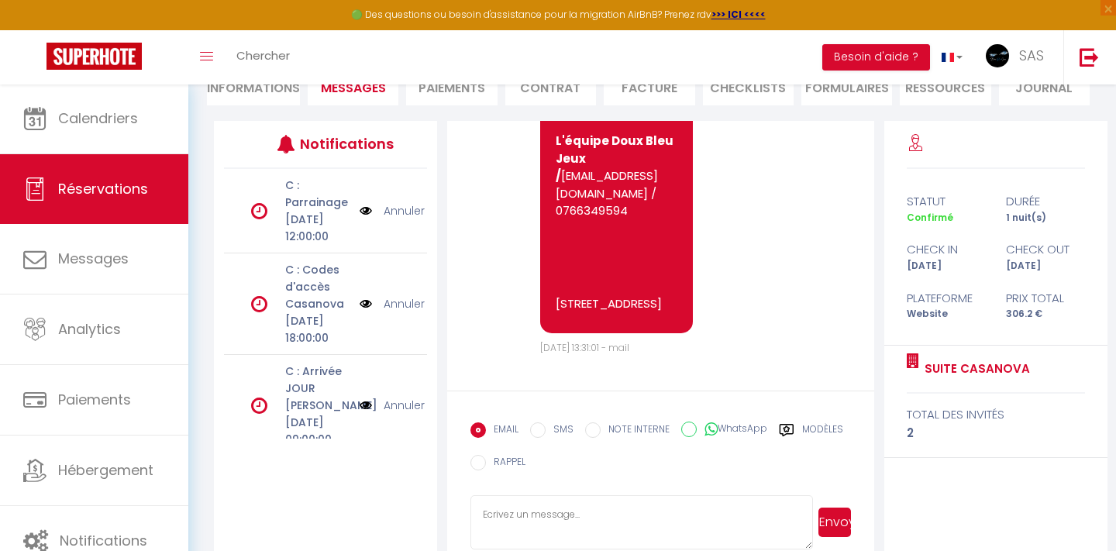
scroll to position [0, 0]
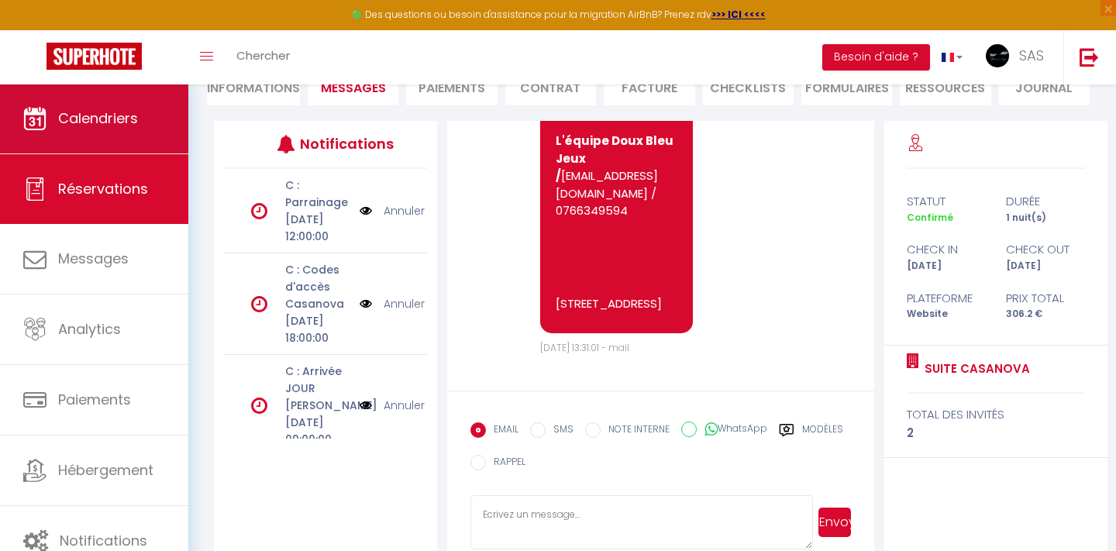
click at [93, 117] on span "Calendriers" at bounding box center [98, 117] width 80 height 19
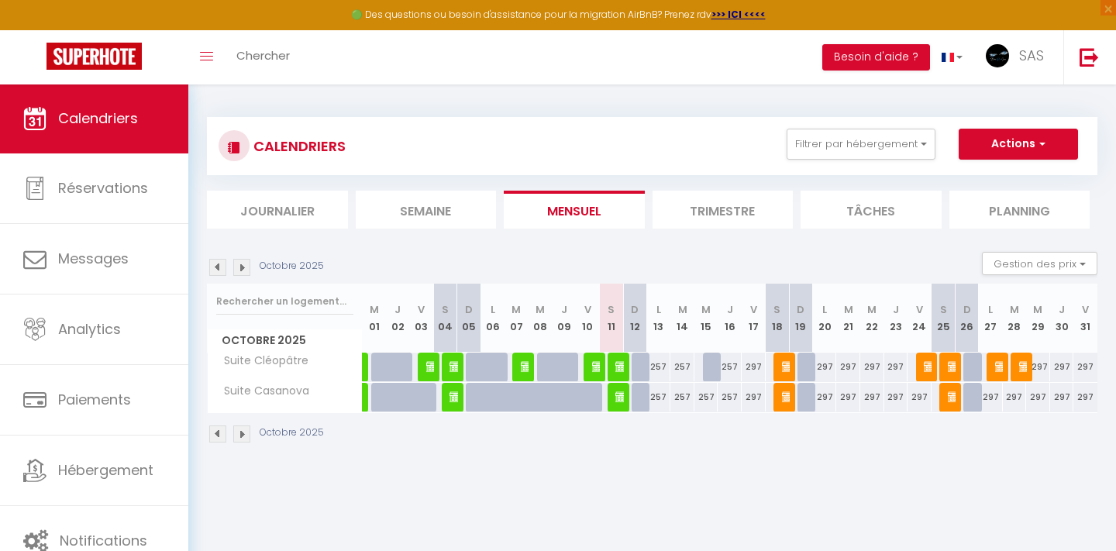
click at [927, 365] on img at bounding box center [930, 366] width 12 height 12
select select "OK"
select select "KO"
select select "0"
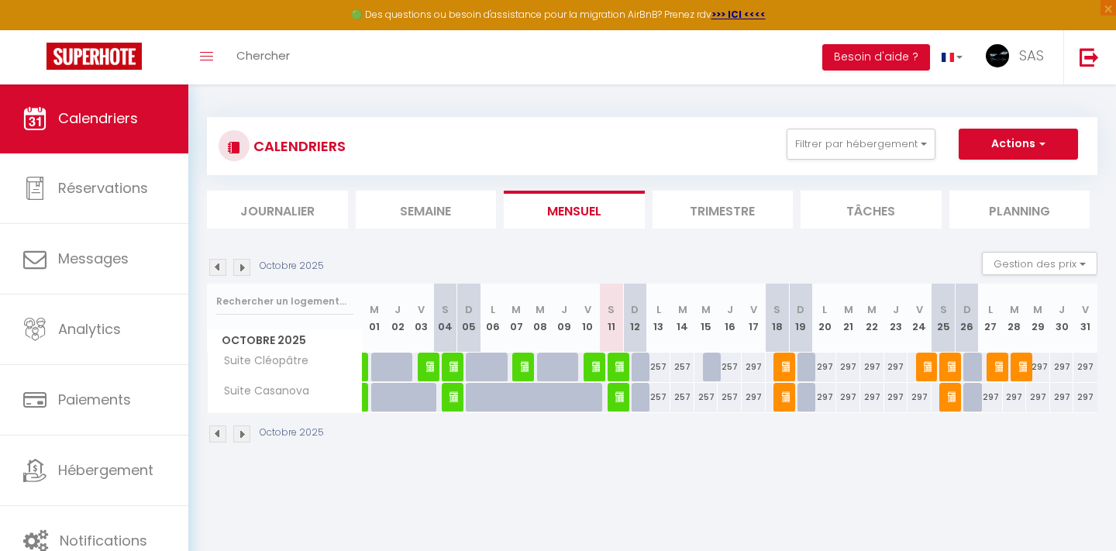
select select "1"
select select
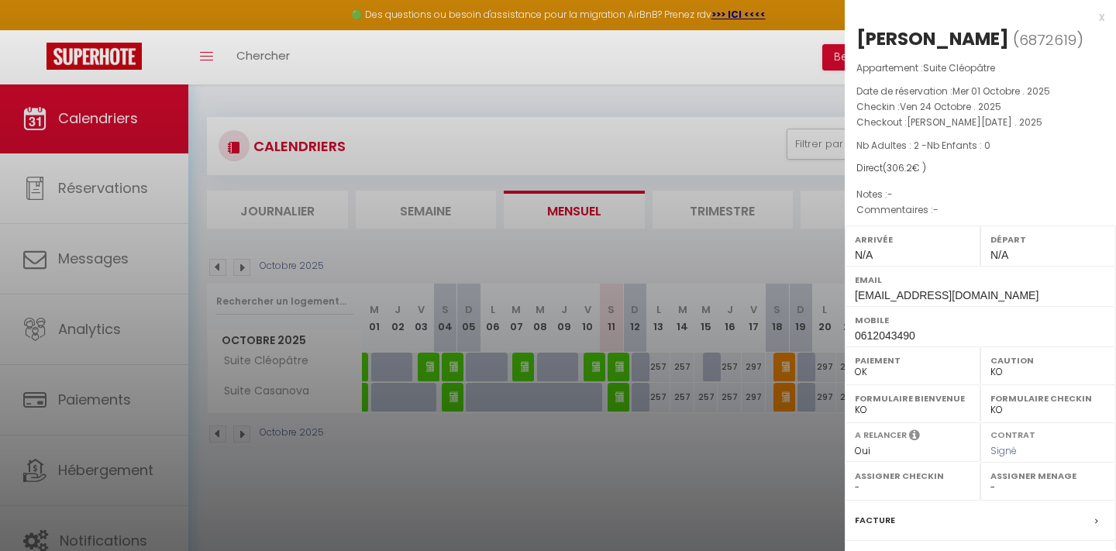
click at [739, 477] on div at bounding box center [558, 275] width 1116 height 551
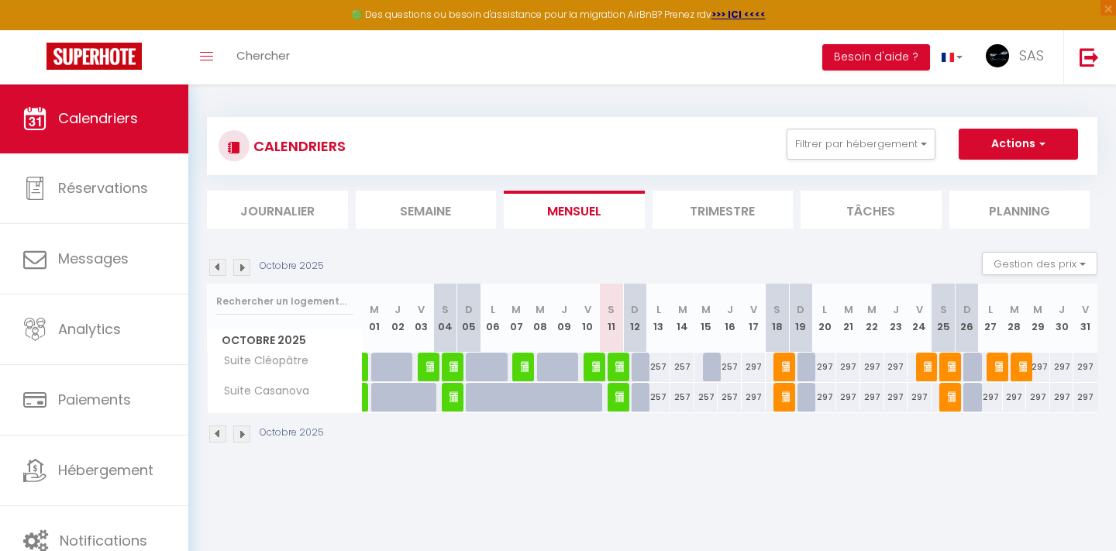
click at [951, 367] on img at bounding box center [954, 366] width 12 height 12
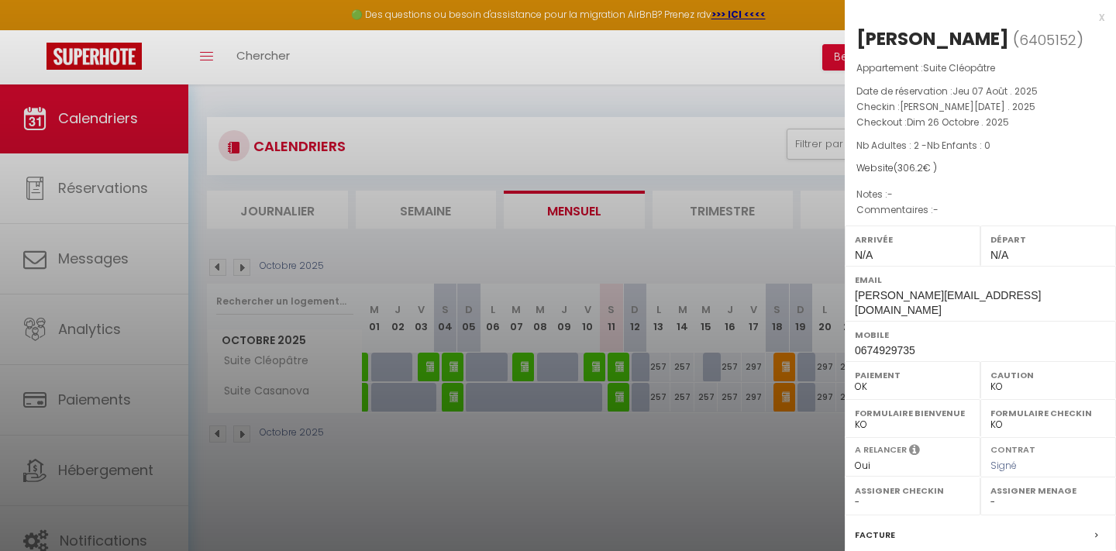
click at [718, 450] on div at bounding box center [558, 275] width 1116 height 551
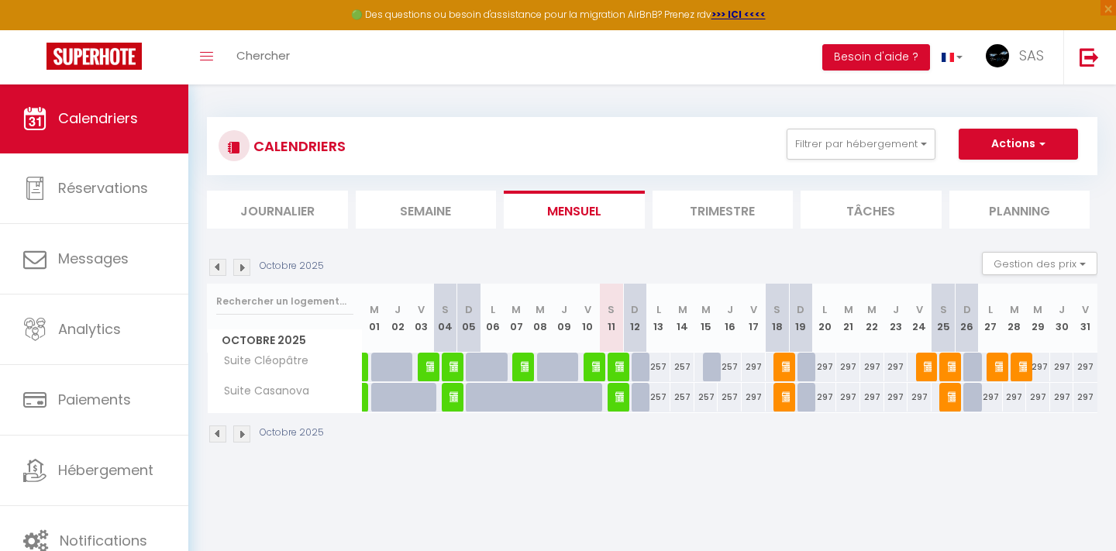
click at [950, 394] on img at bounding box center [954, 396] width 12 height 12
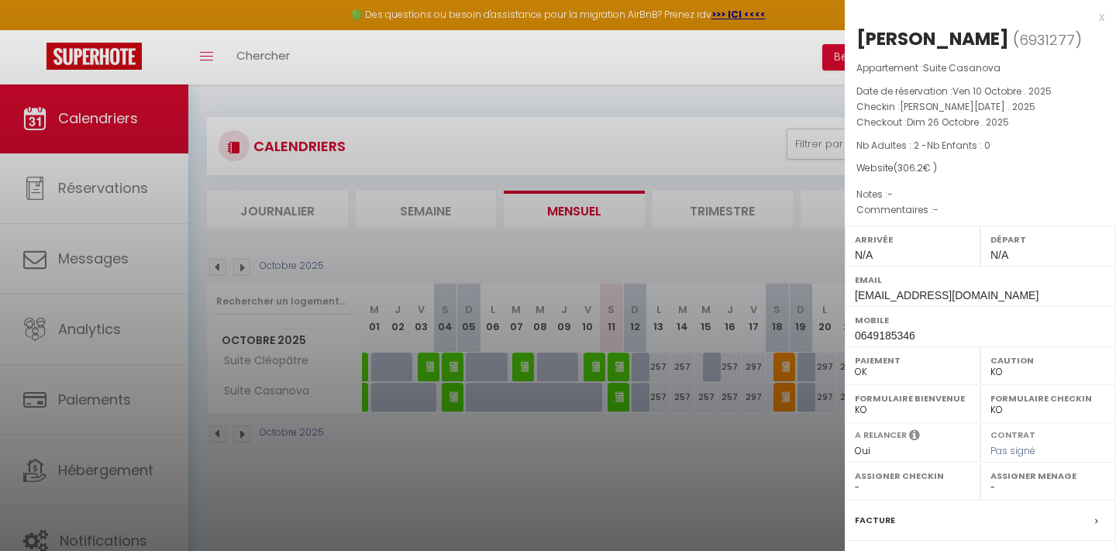
click at [708, 461] on div at bounding box center [558, 275] width 1116 height 551
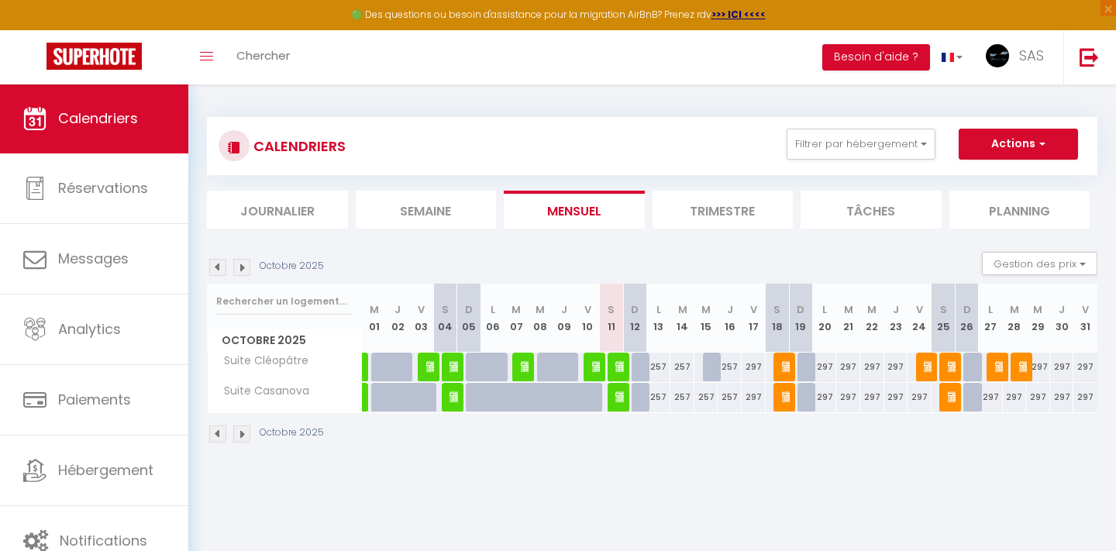
click at [997, 360] on img at bounding box center [1001, 366] width 12 height 12
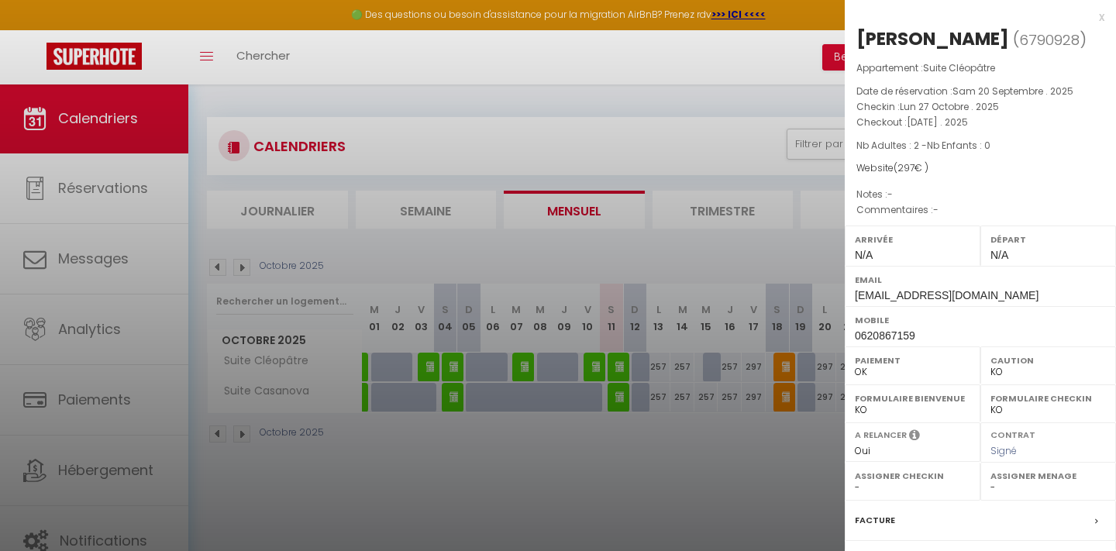
click at [721, 467] on div at bounding box center [558, 275] width 1116 height 551
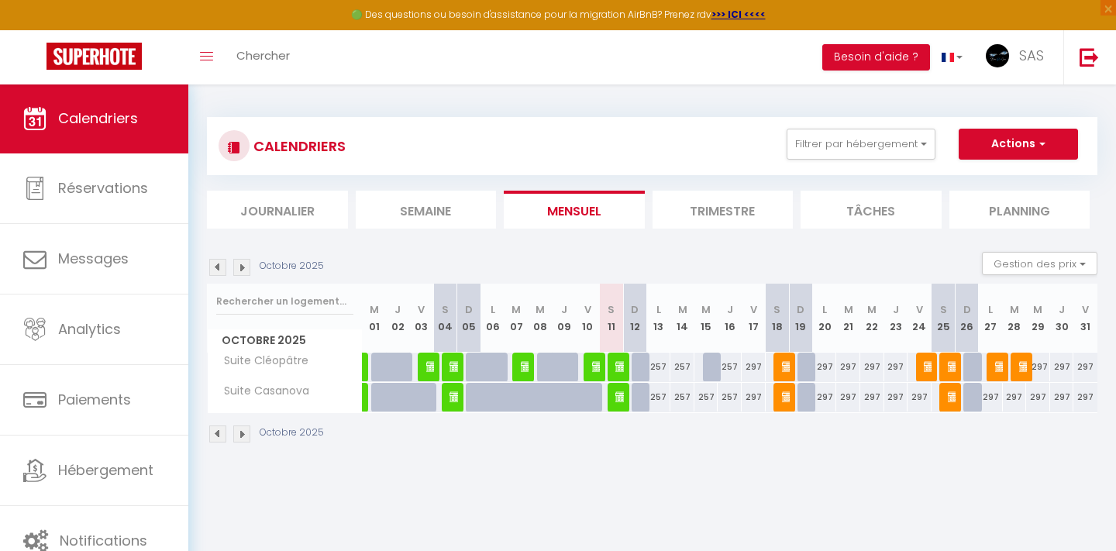
click at [1024, 360] on img at bounding box center [1025, 366] width 12 height 12
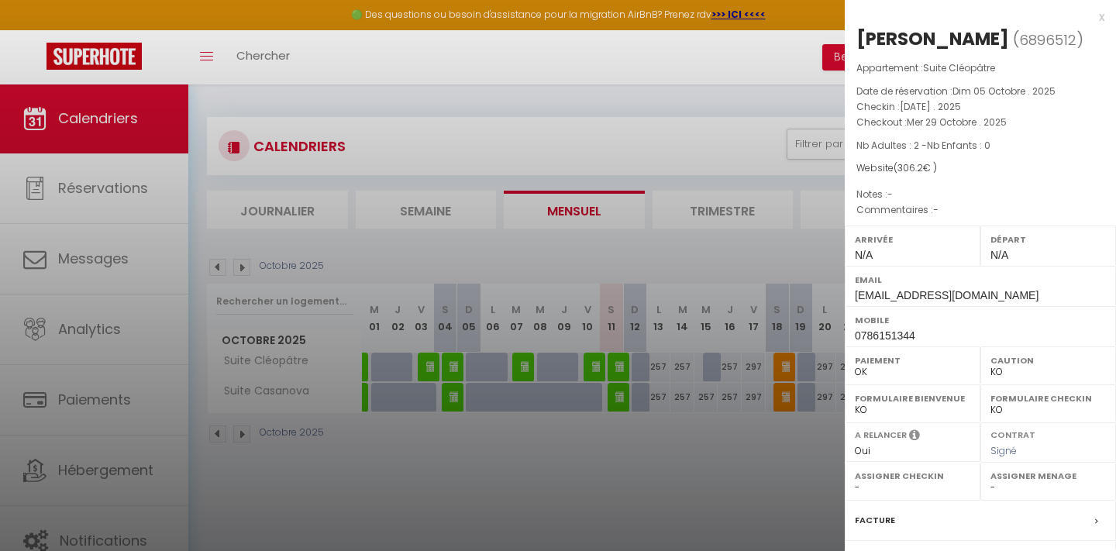
click at [714, 442] on div at bounding box center [558, 275] width 1116 height 551
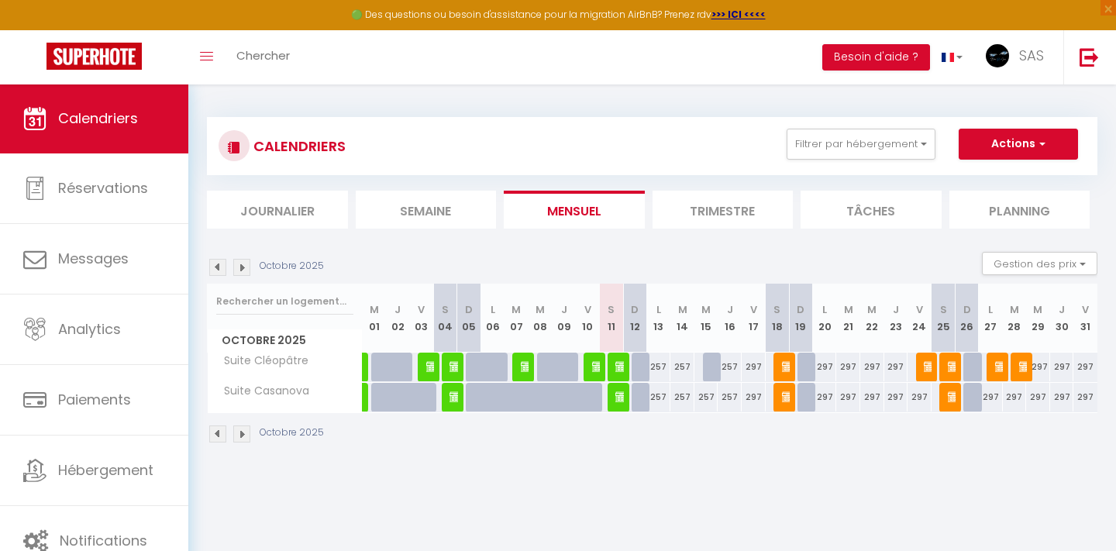
click at [242, 264] on img at bounding box center [241, 267] width 17 height 17
select select "KO"
select select "0"
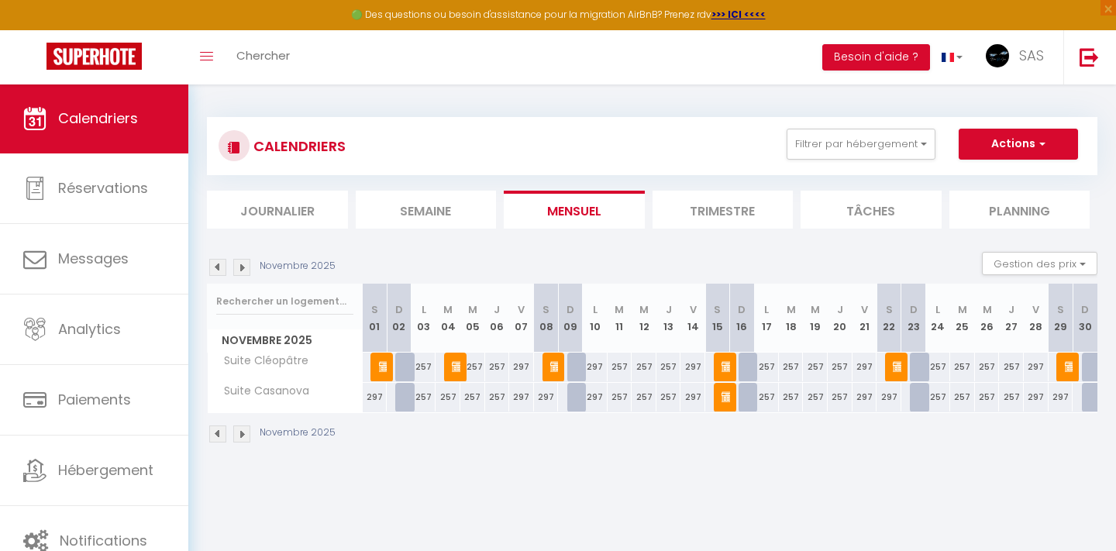
click at [384, 363] on img at bounding box center [385, 366] width 12 height 12
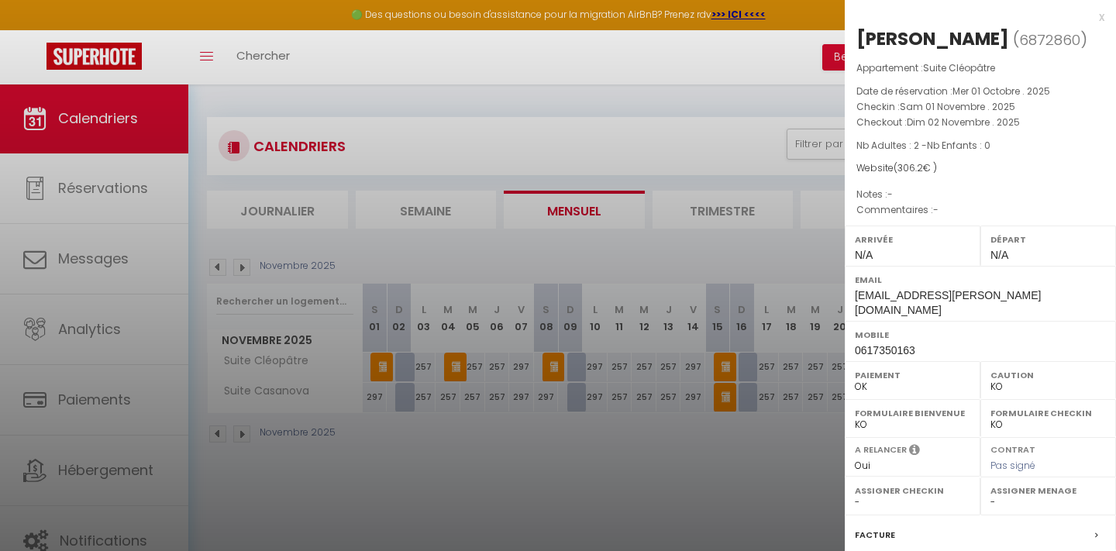
click at [504, 511] on div at bounding box center [558, 275] width 1116 height 551
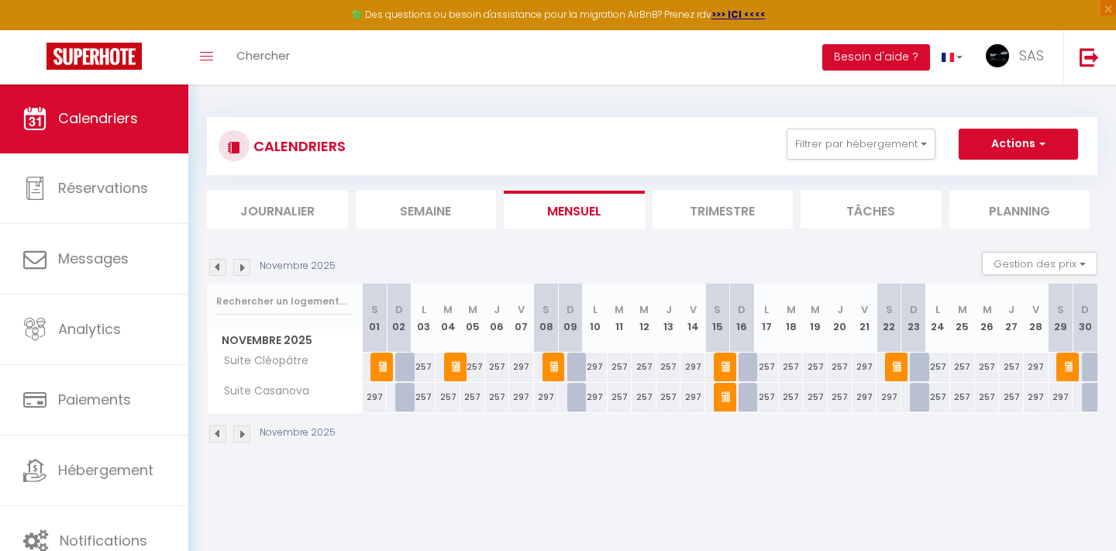
click at [458, 365] on img at bounding box center [458, 366] width 12 height 12
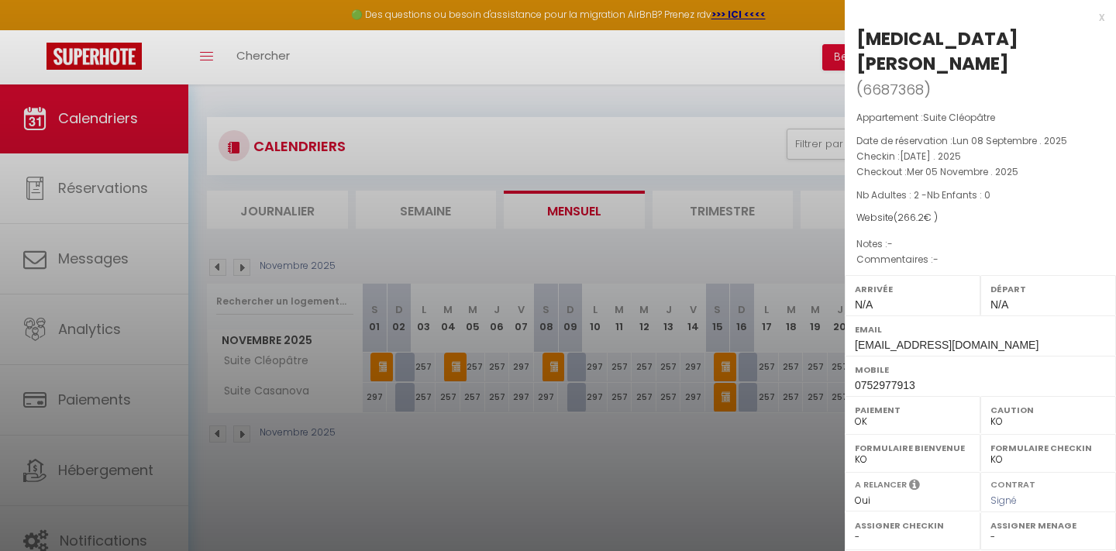
click at [543, 460] on div at bounding box center [558, 275] width 1116 height 551
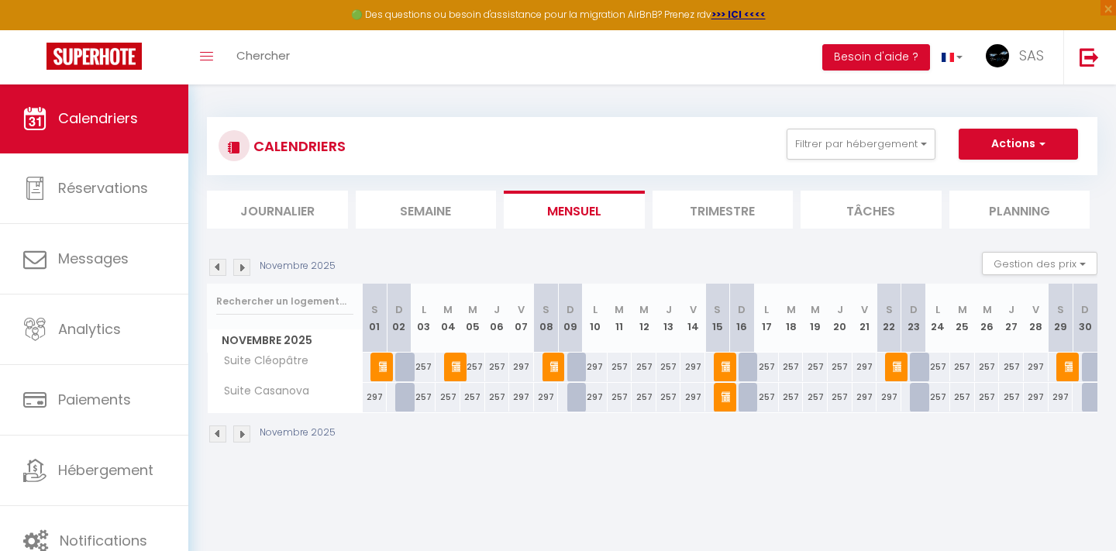
click at [556, 362] on img at bounding box center [556, 366] width 12 height 12
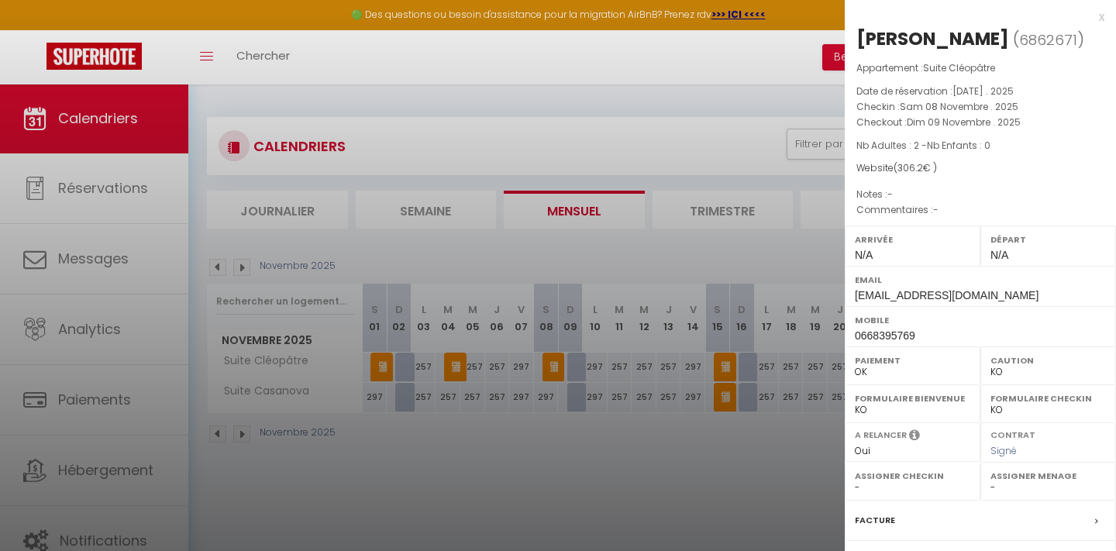
click at [616, 453] on div at bounding box center [558, 275] width 1116 height 551
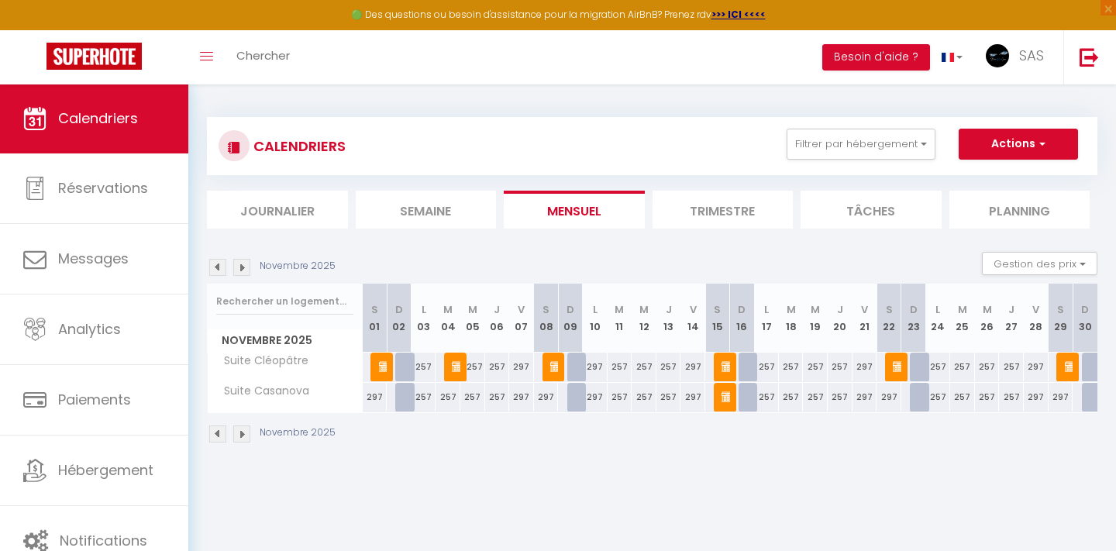
click at [727, 361] on img at bounding box center [727, 366] width 12 height 12
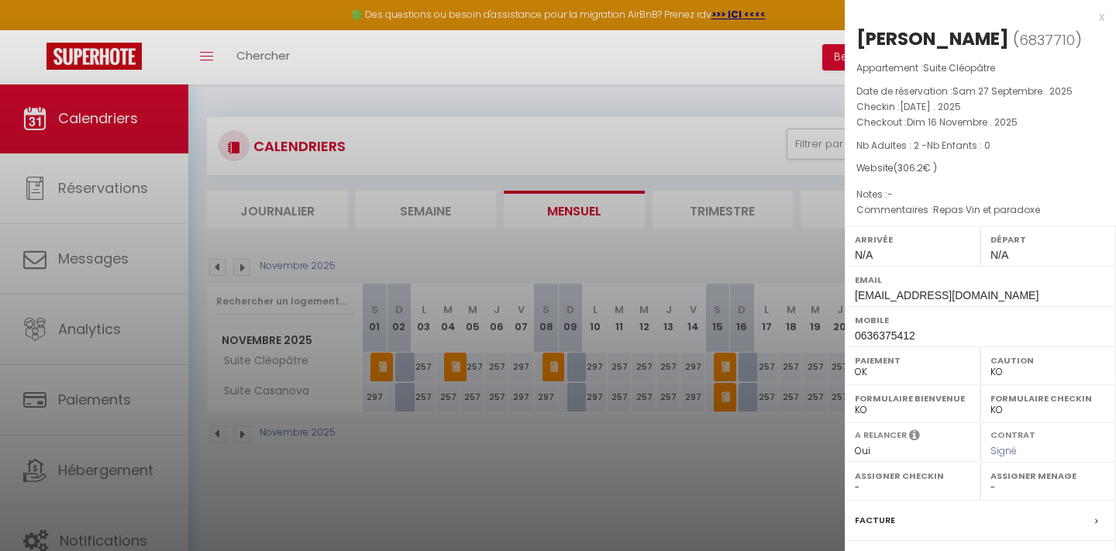
click at [672, 452] on div at bounding box center [558, 275] width 1116 height 551
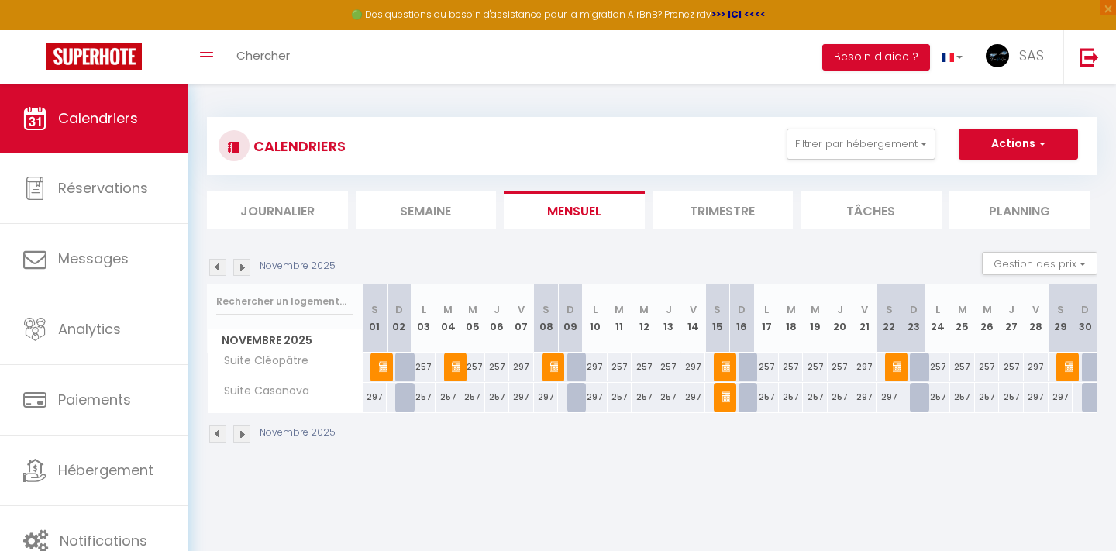
click at [727, 399] on img at bounding box center [727, 396] width 12 height 12
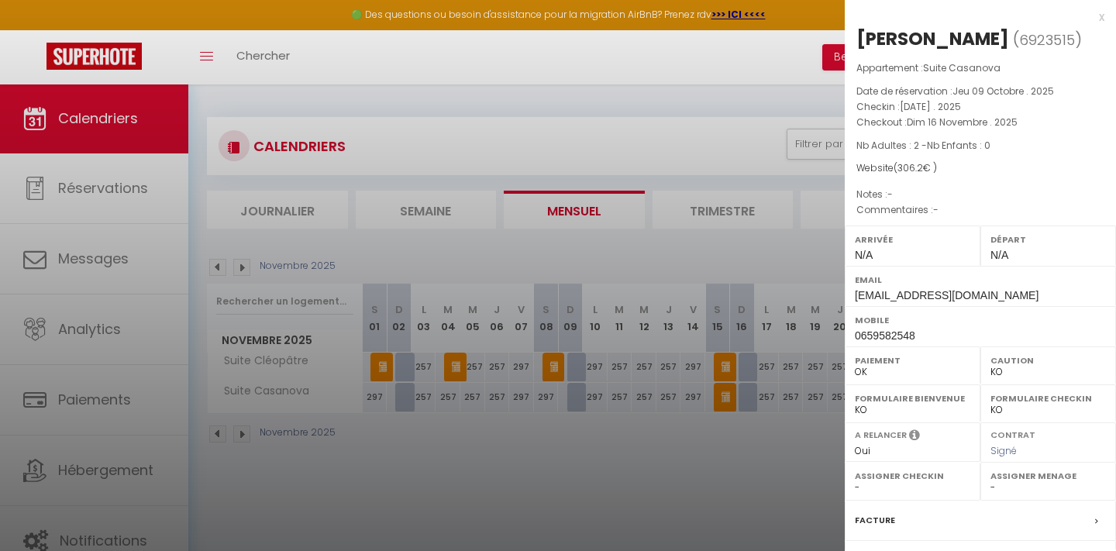
click at [674, 457] on div at bounding box center [558, 275] width 1116 height 551
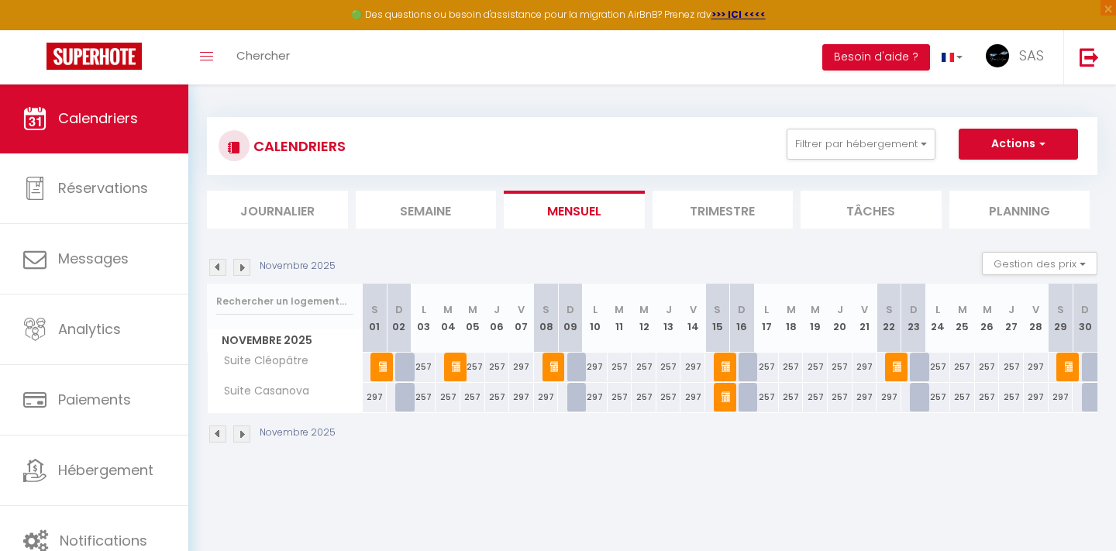
click at [894, 363] on img at bounding box center [899, 366] width 12 height 12
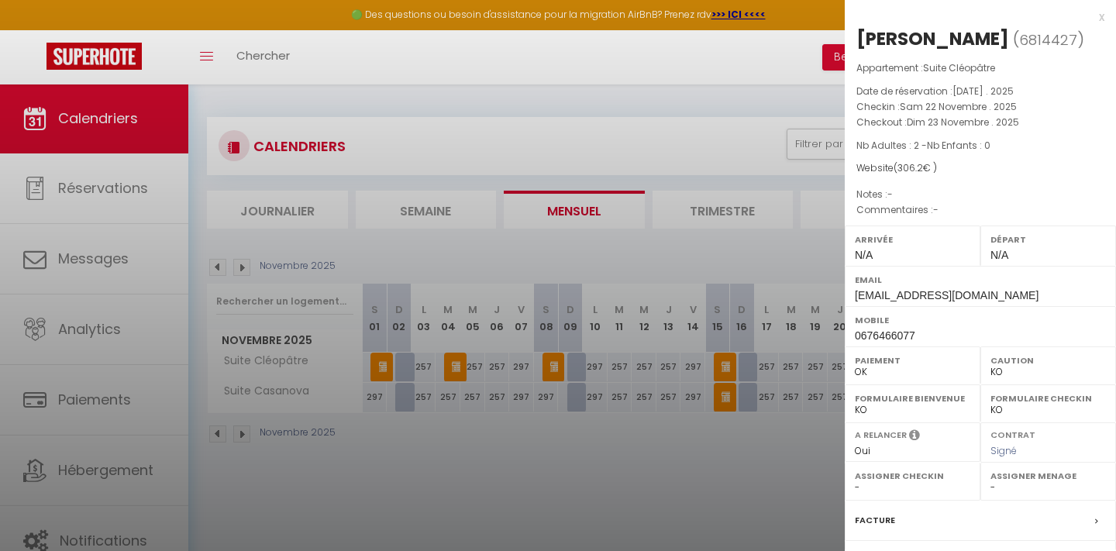
click at [739, 463] on div at bounding box center [558, 275] width 1116 height 551
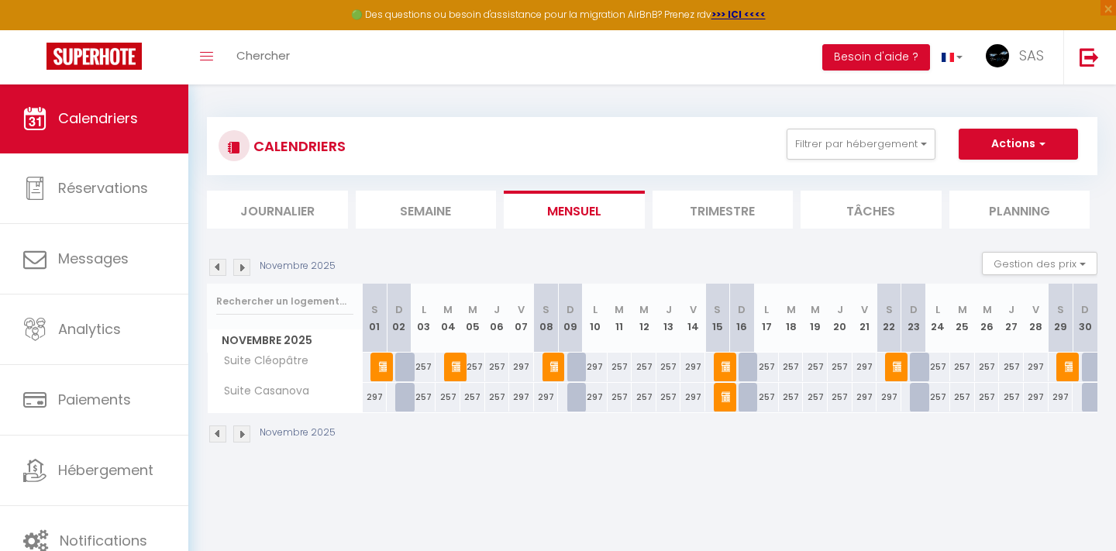
click at [1070, 363] on img at bounding box center [1071, 366] width 12 height 12
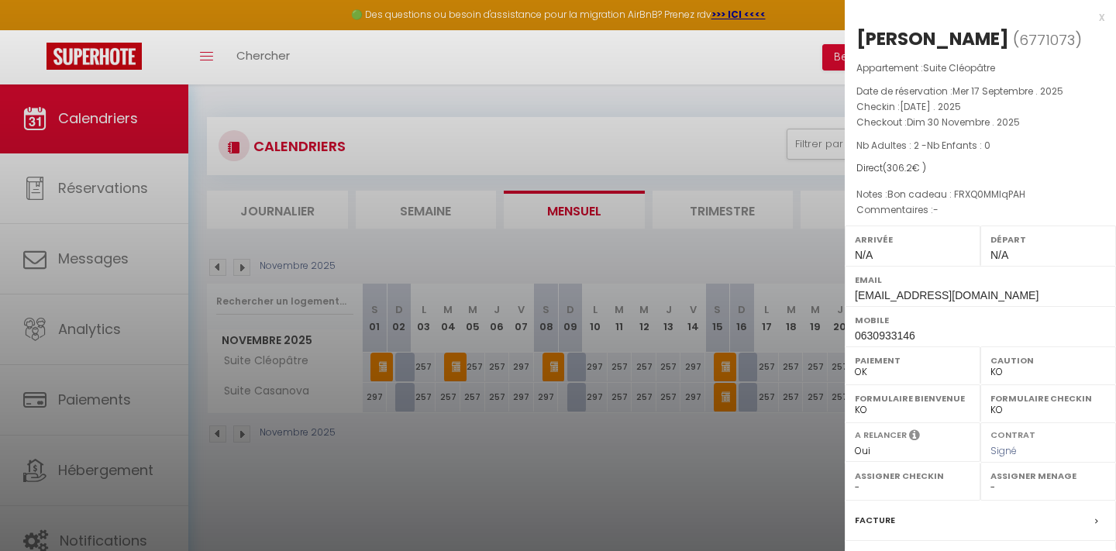
click at [653, 466] on div at bounding box center [558, 275] width 1116 height 551
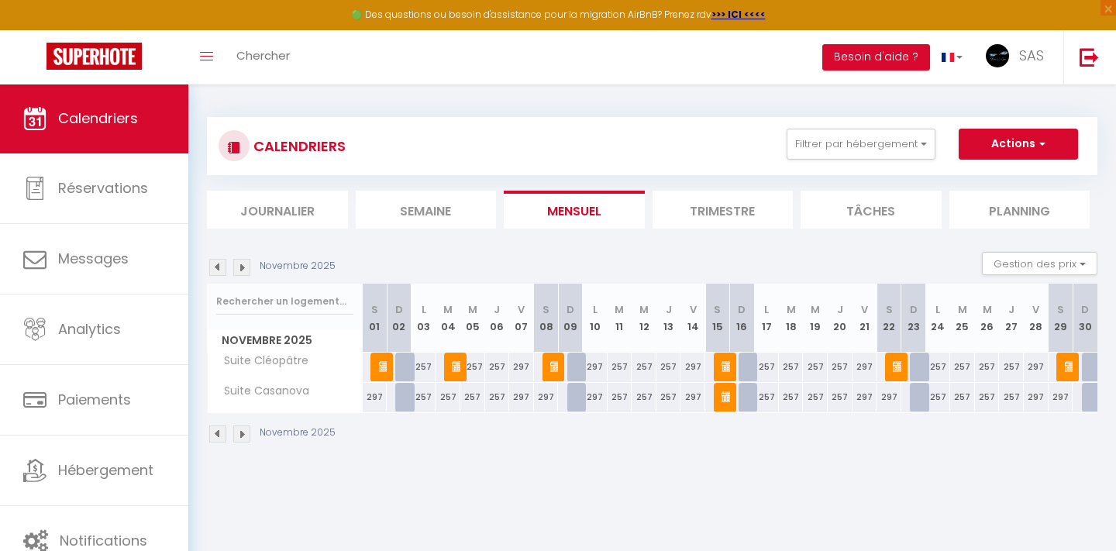
click at [381, 366] on img at bounding box center [385, 366] width 12 height 12
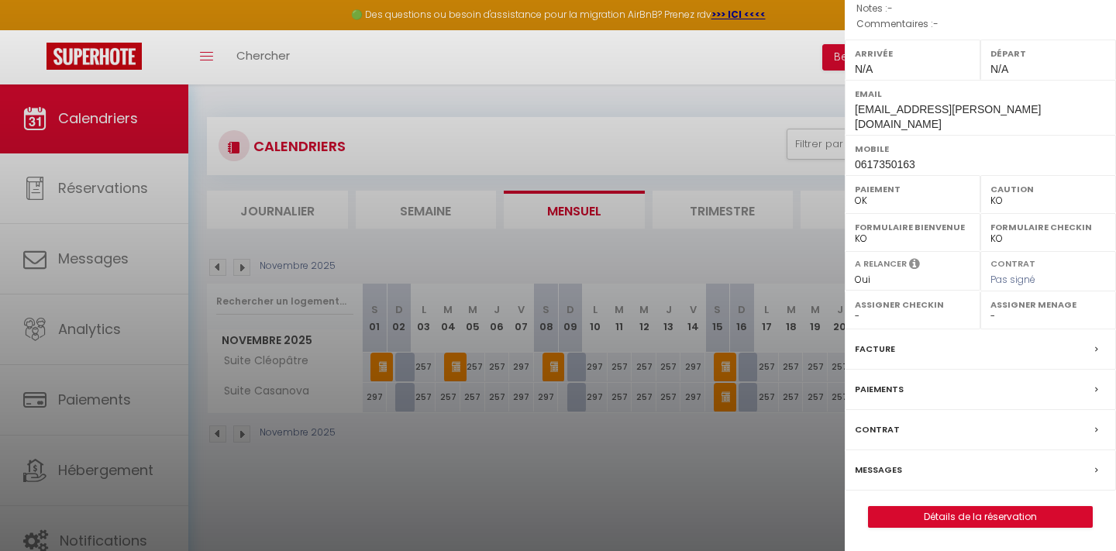
scroll to position [191, 0]
click at [955, 523] on link "Détails de la réservation" at bounding box center [980, 517] width 223 height 20
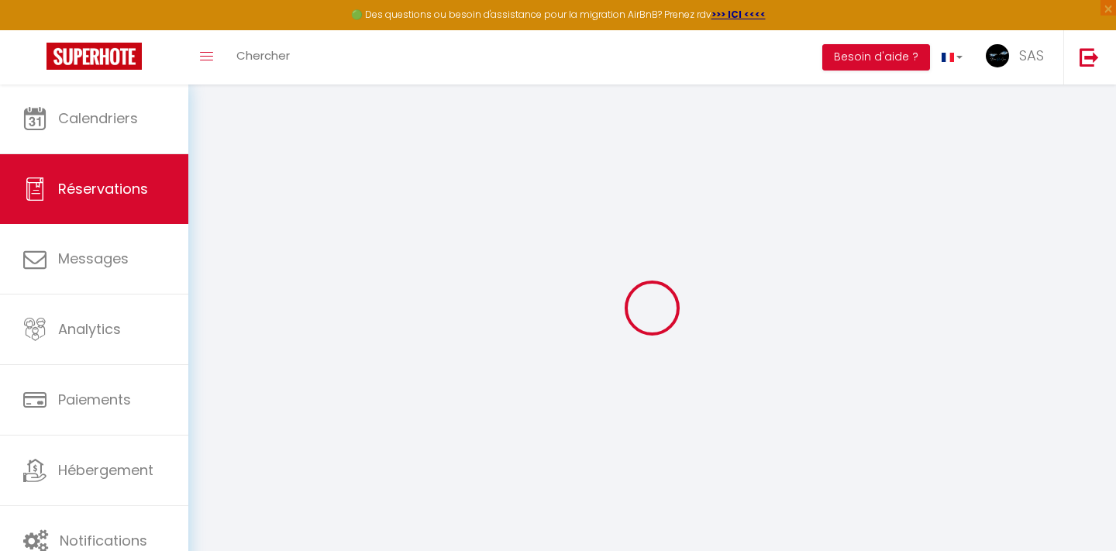
select select
select select "12"
select select "14"
checkbox input "false"
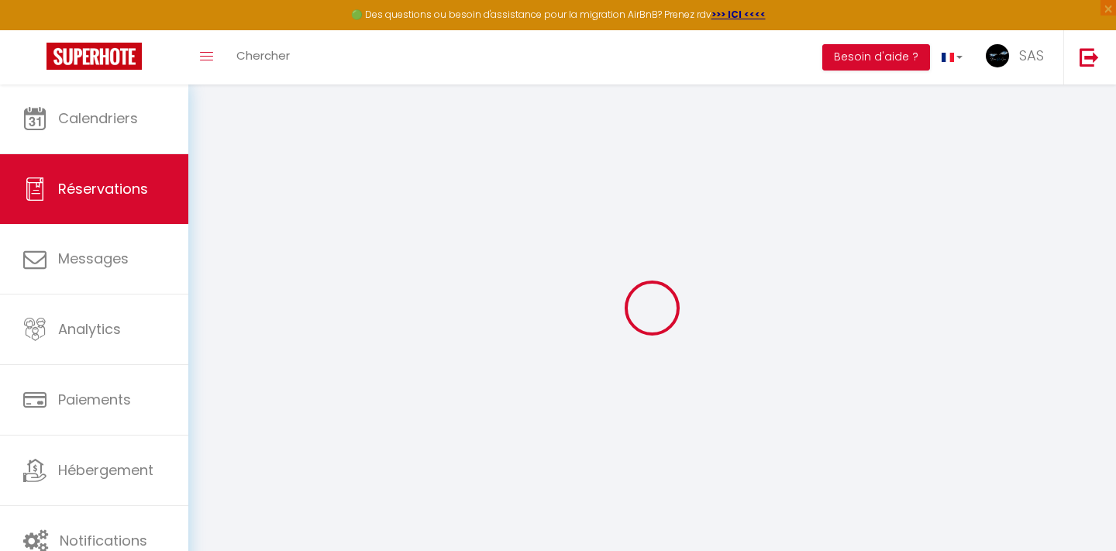
select select
checkbox input "false"
select select
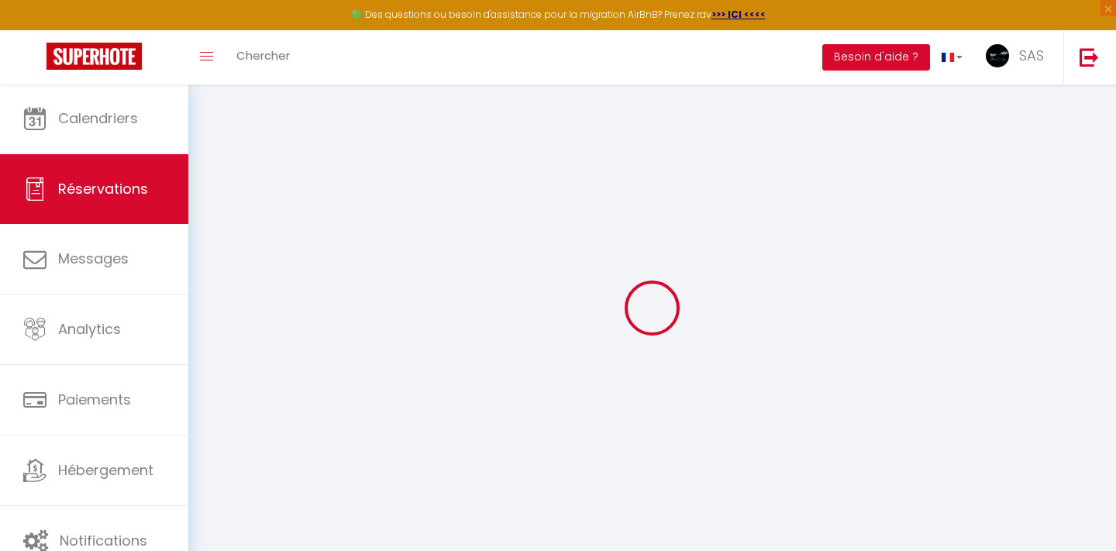
checkbox input "false"
select select
checkbox input "false"
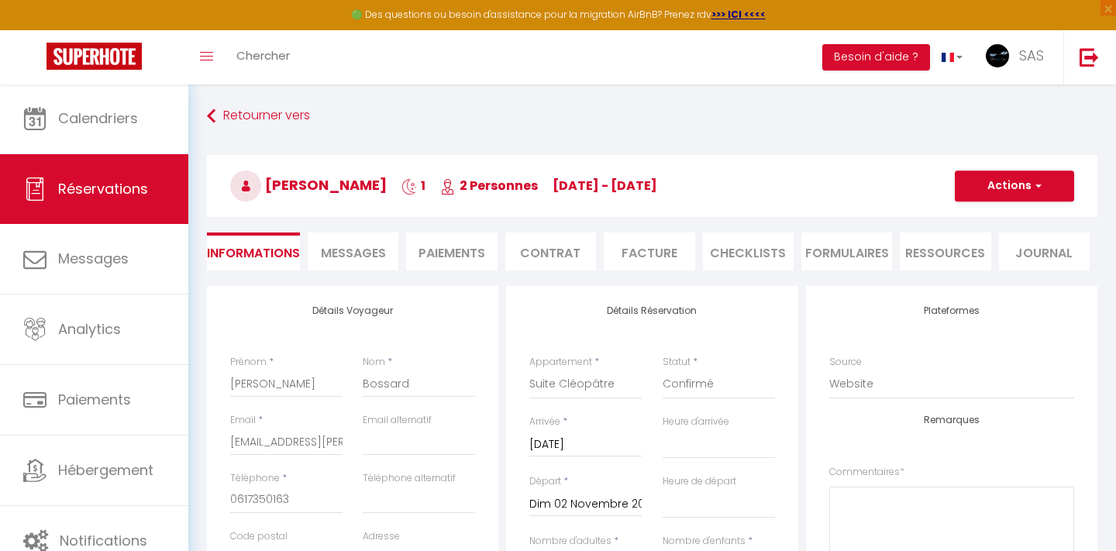
type input "9.2"
select select
checkbox input "false"
select select
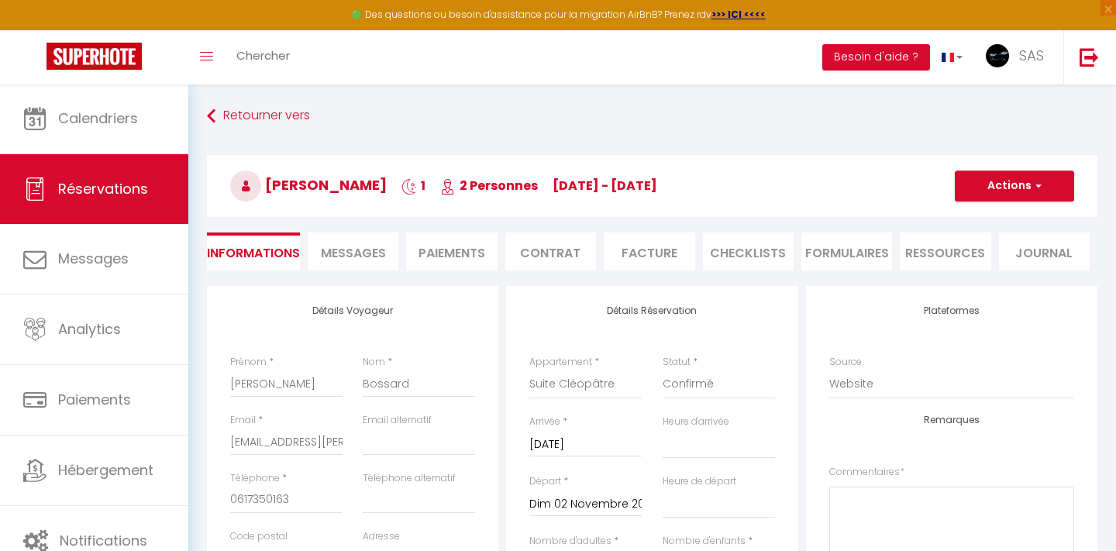
select select
click at [994, 185] on button "Actions" at bounding box center [1014, 185] width 119 height 31
click at [778, 187] on h3 "Alexandre Bossard 1 2 Personnes sa 01 Nov - di 02 Nov" at bounding box center [652, 186] width 890 height 62
click at [539, 255] on li "Contrat" at bounding box center [550, 251] width 91 height 38
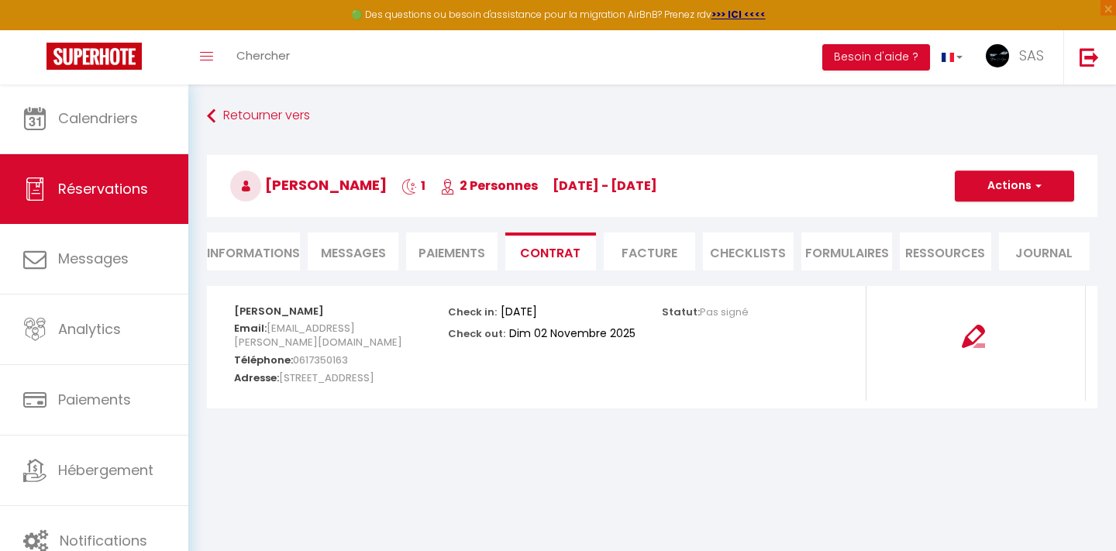
click at [1026, 194] on button "Actions" at bounding box center [1014, 185] width 119 height 31
click at [993, 260] on link "Copier le lien" at bounding box center [1002, 260] width 130 height 20
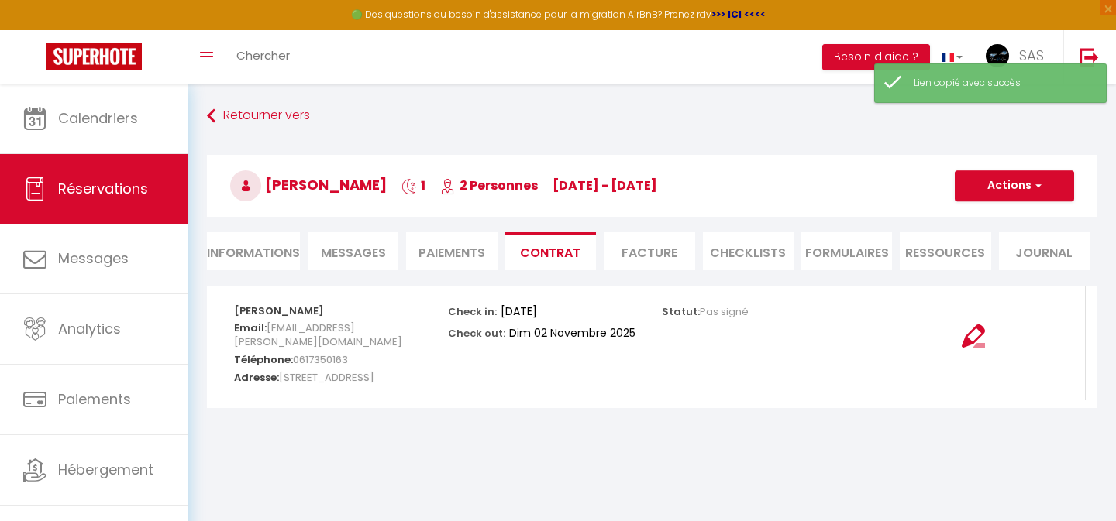
click at [369, 247] on span "Messages" at bounding box center [353, 253] width 65 height 18
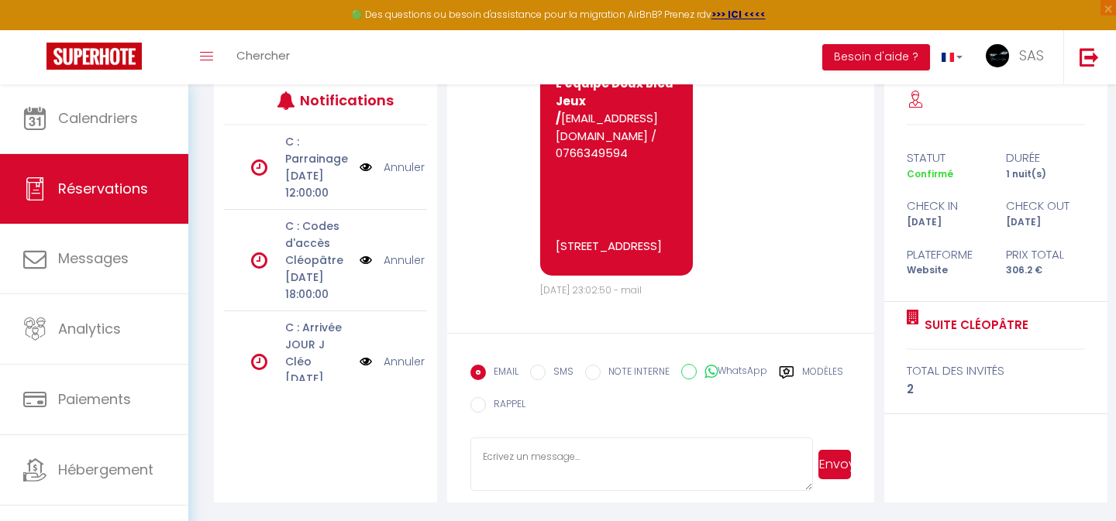
scroll to position [6270, 0]
click at [600, 451] on textarea at bounding box center [641, 465] width 342 height 54
paste textarea "https://superhote.com/applink/booking/LaaW4nWoQt/contract"
click at [570, 454] on textarea "Bonjour Alexandre, n'oubliez pas de signer en ligne le contrat de location : ht…" at bounding box center [641, 465] width 342 height 54
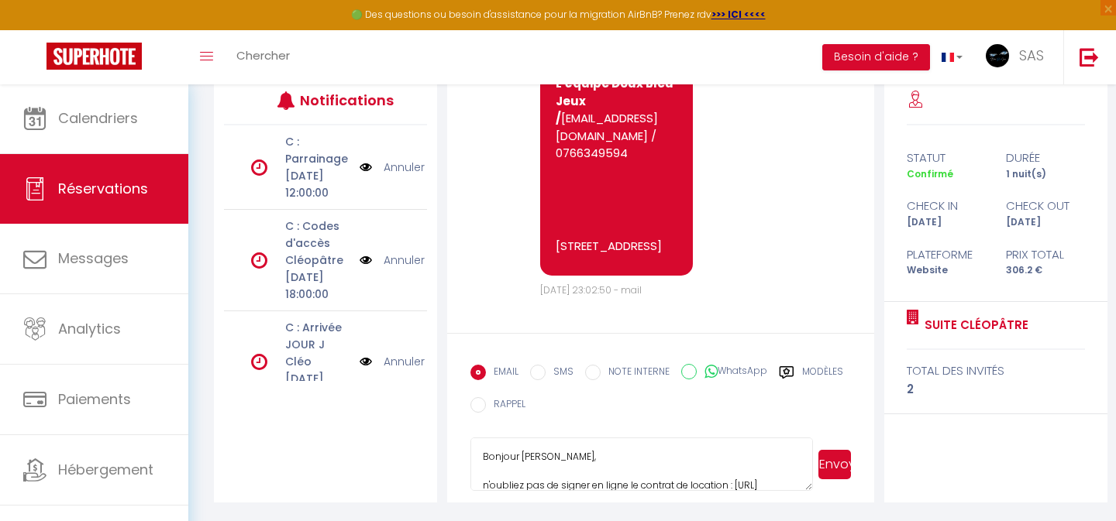
type textarea "Bonjour Alexandre, n'oubliez pas de signer en ligne le contrat de location : ht…"
click at [831, 465] on button "Envoyer" at bounding box center [834, 464] width 33 height 29
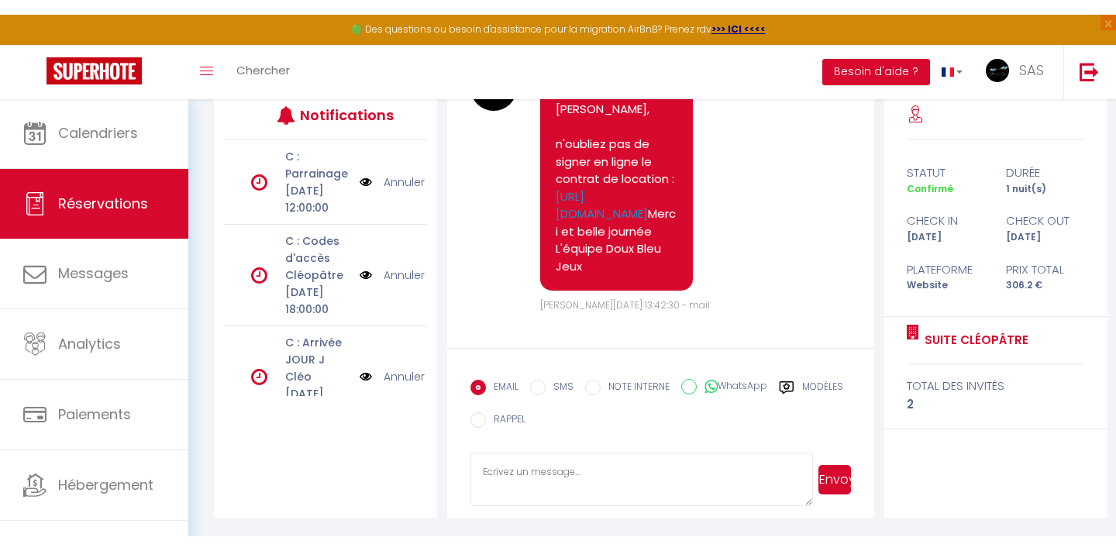
scroll to position [6563, 0]
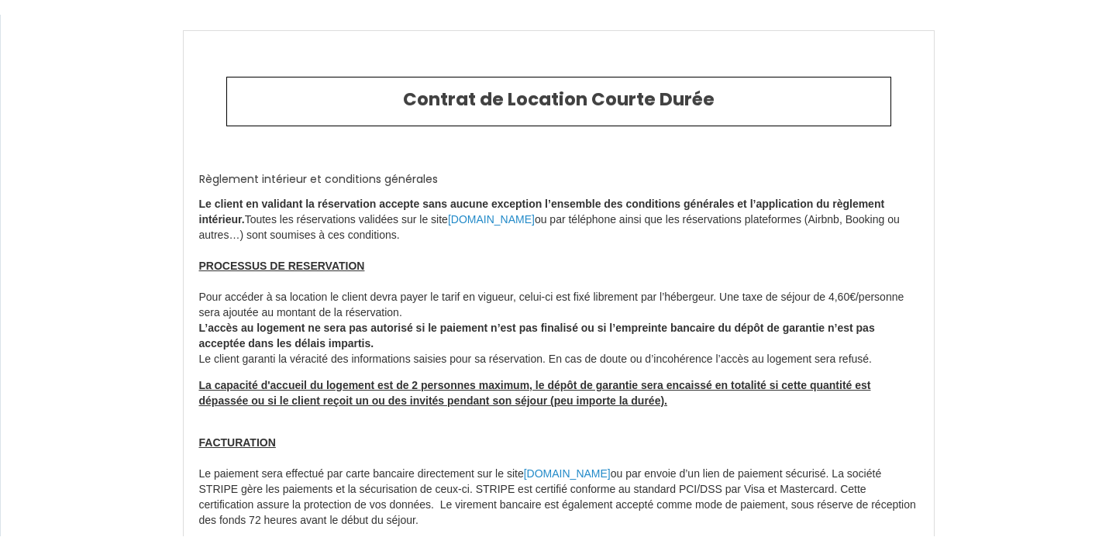
scroll to position [5216, 0]
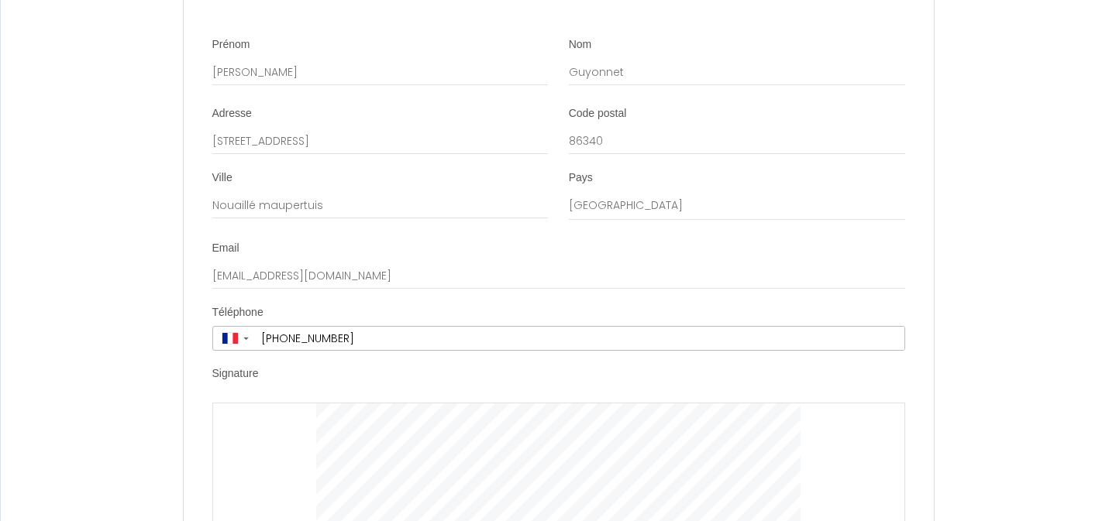
scroll to position [5141, 0]
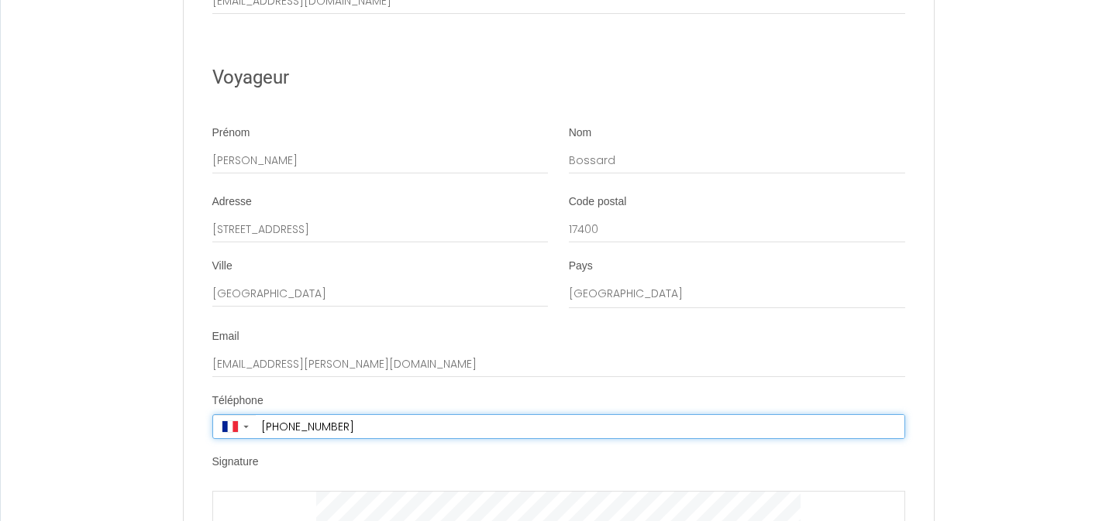
scroll to position [5048, 0]
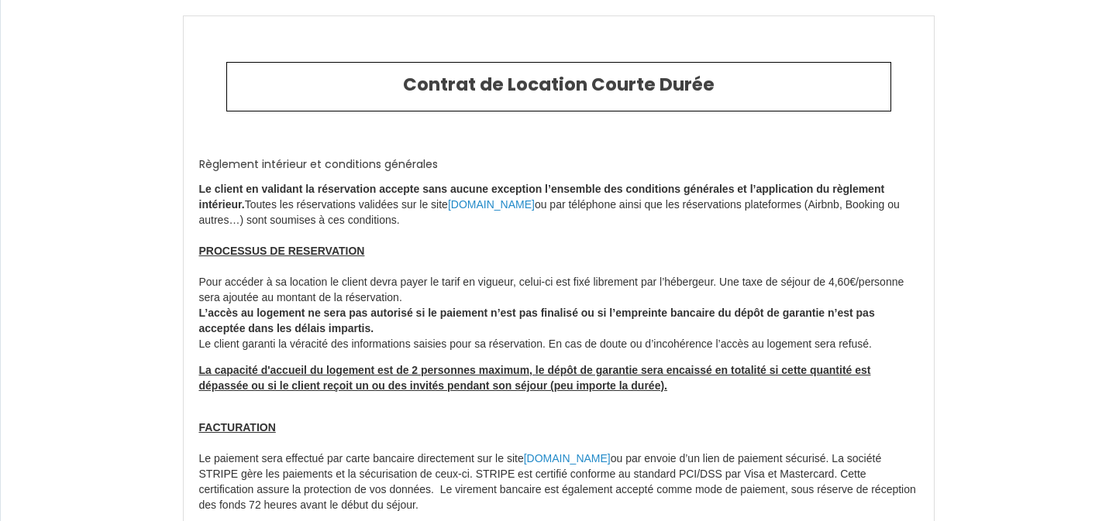
scroll to position [5048, 0]
